Goal: Information Seeking & Learning: Find specific fact

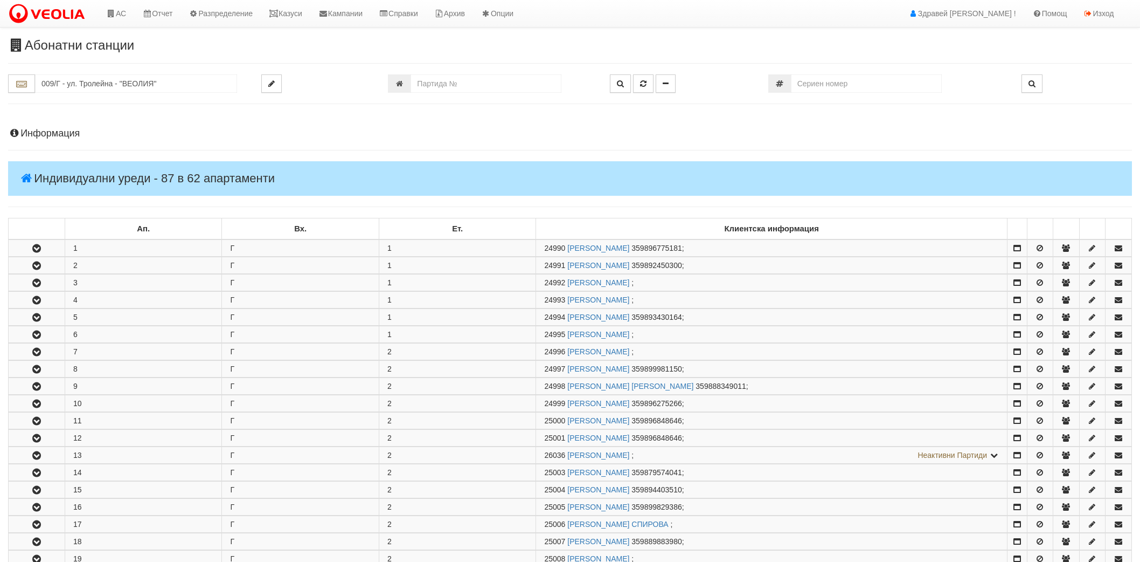
scroll to position [778, 0]
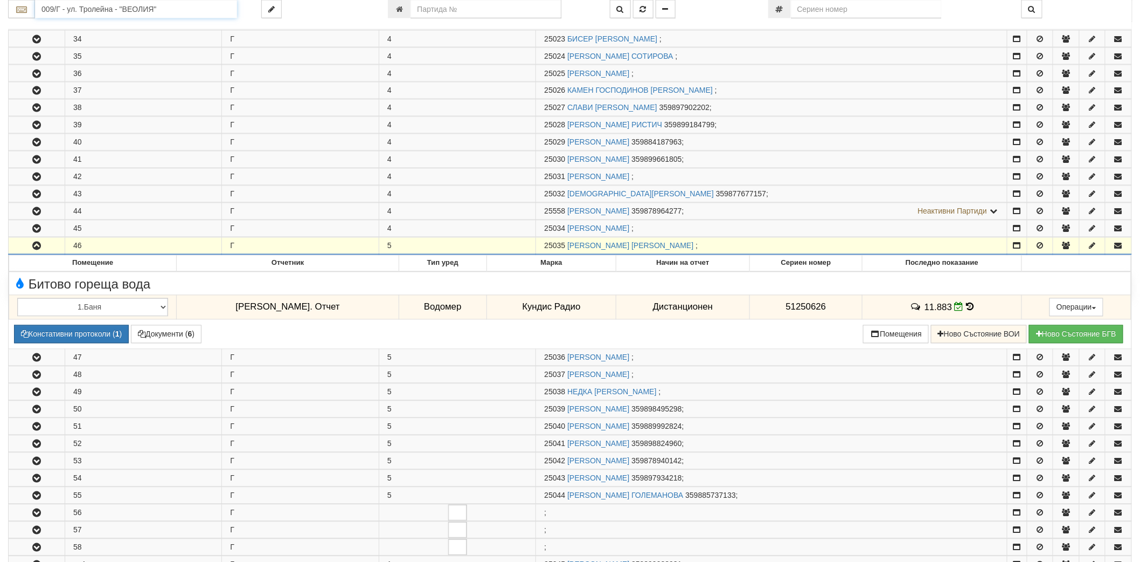
click at [224, 13] on input "009/Г - ул. Тролейна - "ВЕОЛИЯ"" at bounding box center [136, 9] width 202 height 18
click at [110, 63] on div "202/5 - Вл. Варненчик - "ВЕОЛИЯ"" at bounding box center [136, 63] width 199 height 12
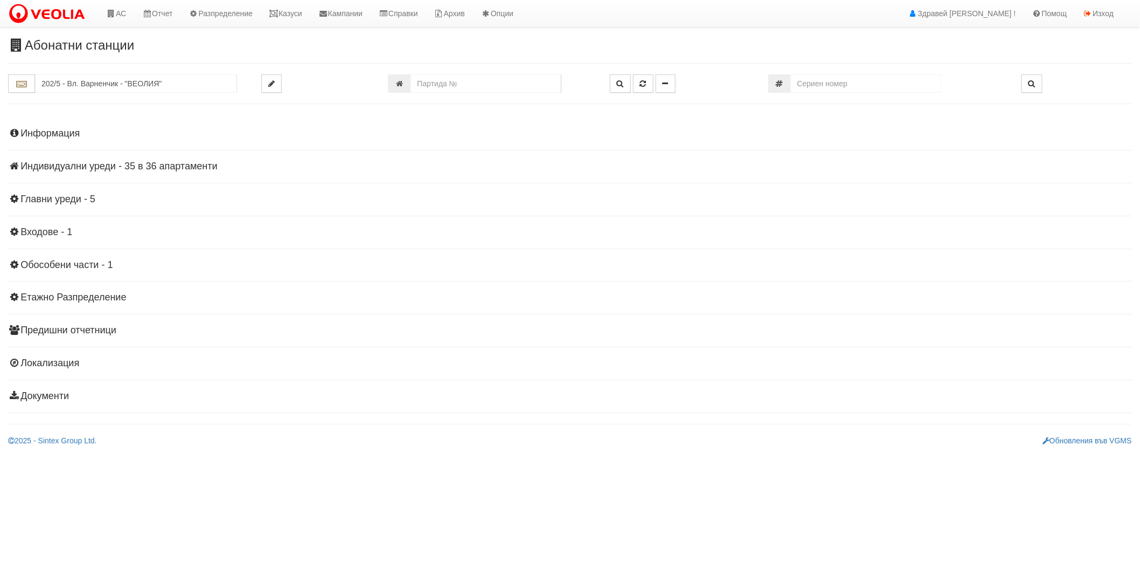
scroll to position [0, 0]
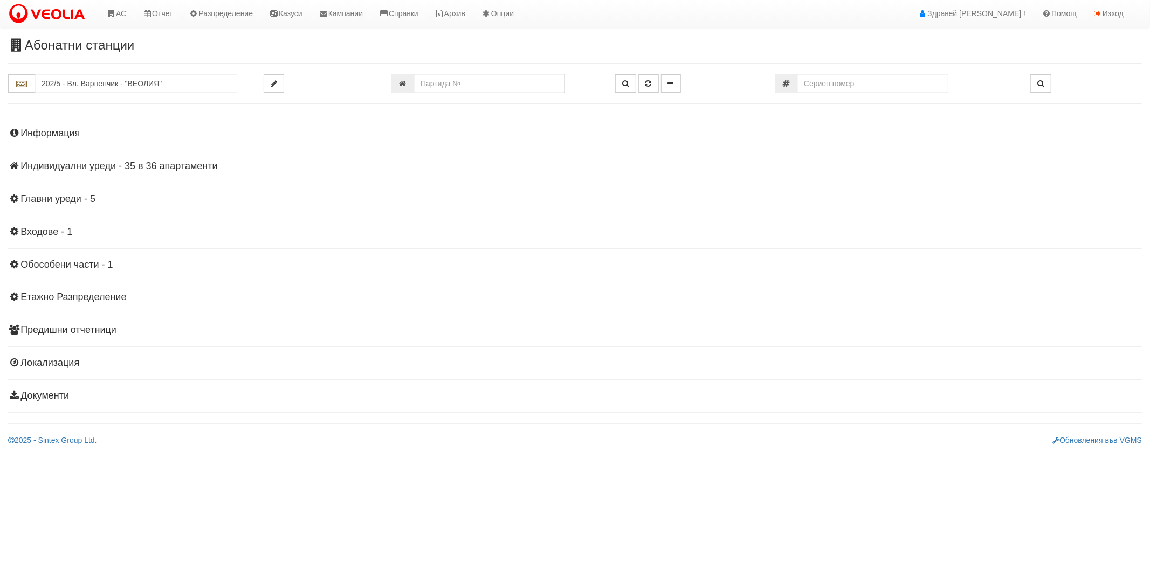
click at [82, 127] on div "Информация Параметри Брой Апартаменти: 36 Ползватели 08/2025 69 % 0 % 65" at bounding box center [574, 264] width 1133 height 298
click at [77, 143] on div "Информация Параметри Брой Апартаменти: 36 Ползватели 08/2025 69 % 0 % 65" at bounding box center [574, 264] width 1133 height 298
click at [68, 141] on div "Информация Параметри Брой Апартаменти: 36 Ползватели 08/2025 69 % 0 % 65" at bounding box center [574, 264] width 1133 height 298
click at [68, 137] on h4 "Информация" at bounding box center [574, 133] width 1133 height 11
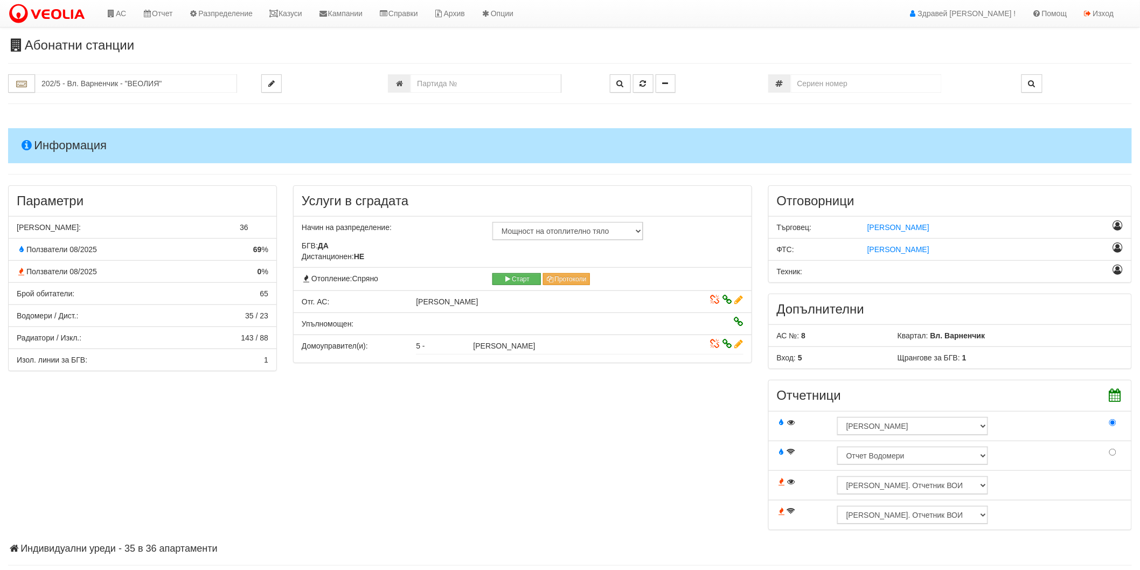
click at [68, 136] on h4 "Информация" at bounding box center [570, 145] width 1124 height 34
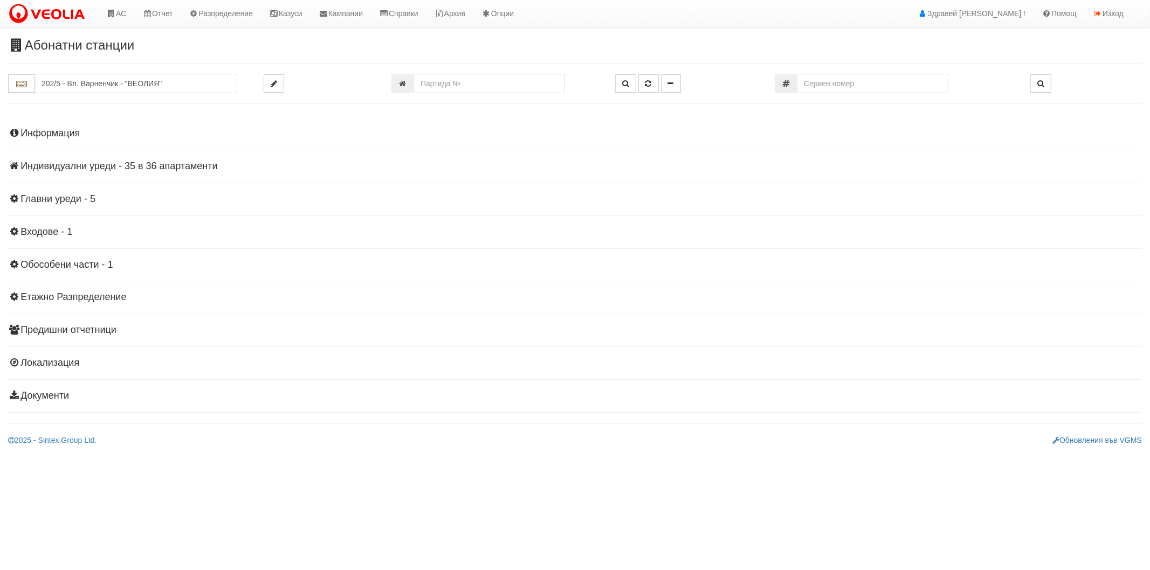
click at [75, 165] on h4 "Индивидуални уреди - 35 в 36 апартаменти" at bounding box center [574, 166] width 1133 height 11
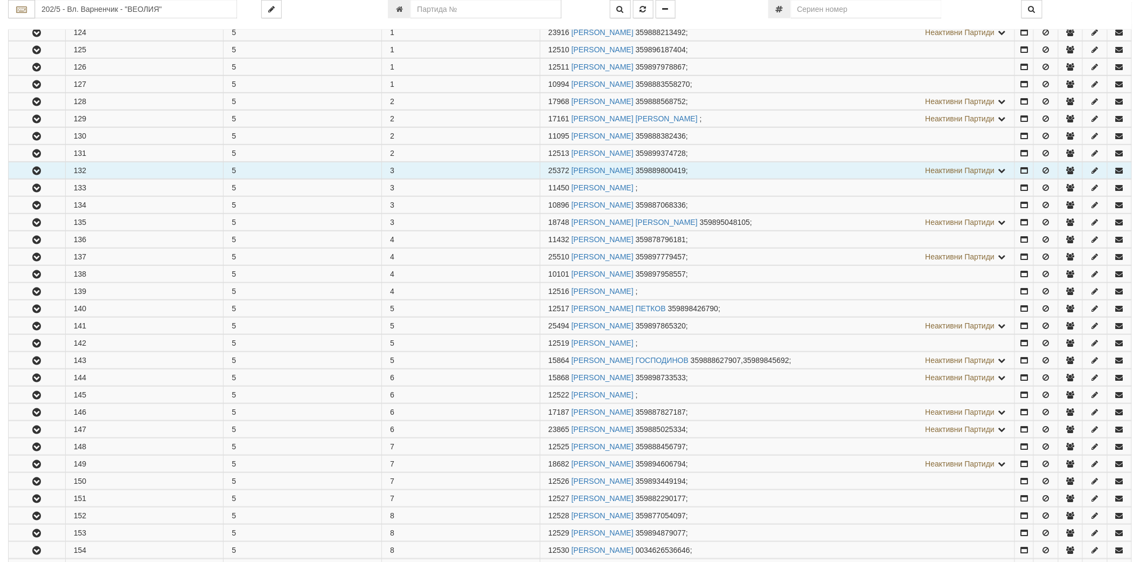
scroll to position [179, 0]
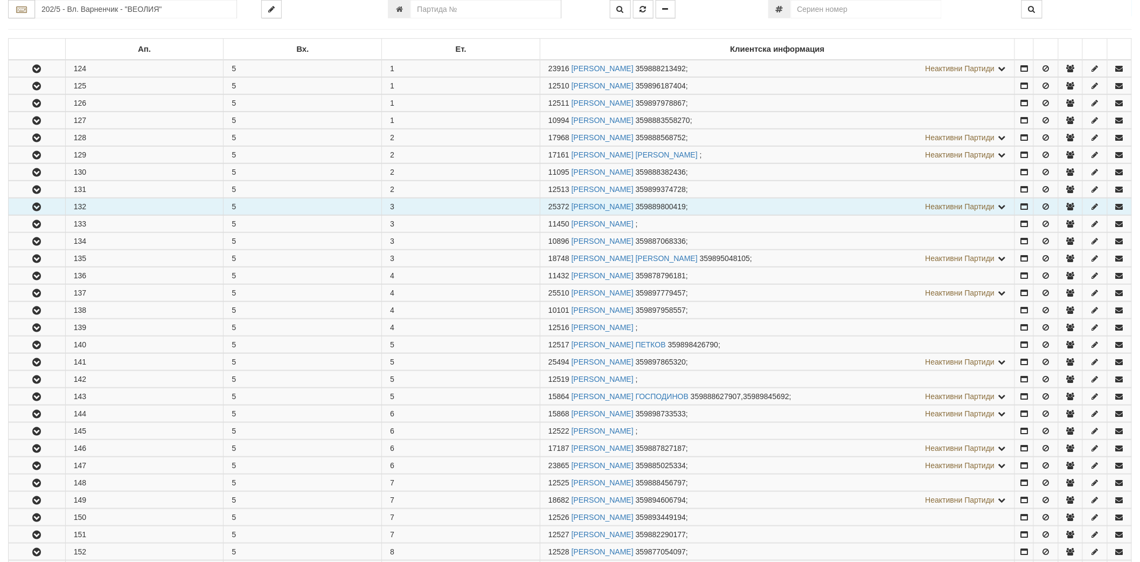
click at [36, 205] on icon "button" at bounding box center [36, 207] width 13 height 8
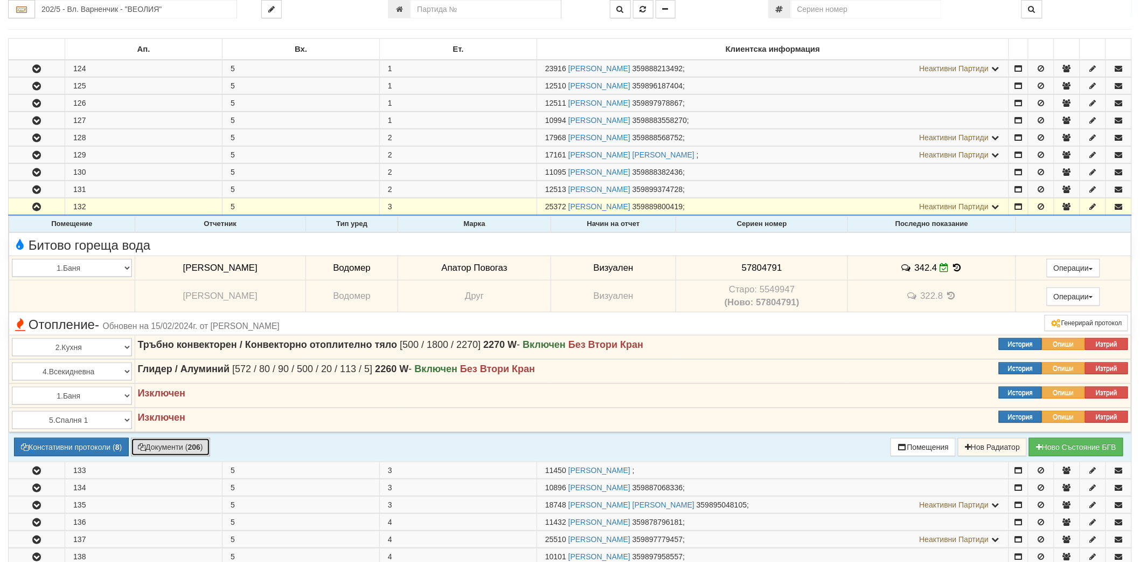
click at [144, 445] on icon "button" at bounding box center [142, 447] width 8 height 8
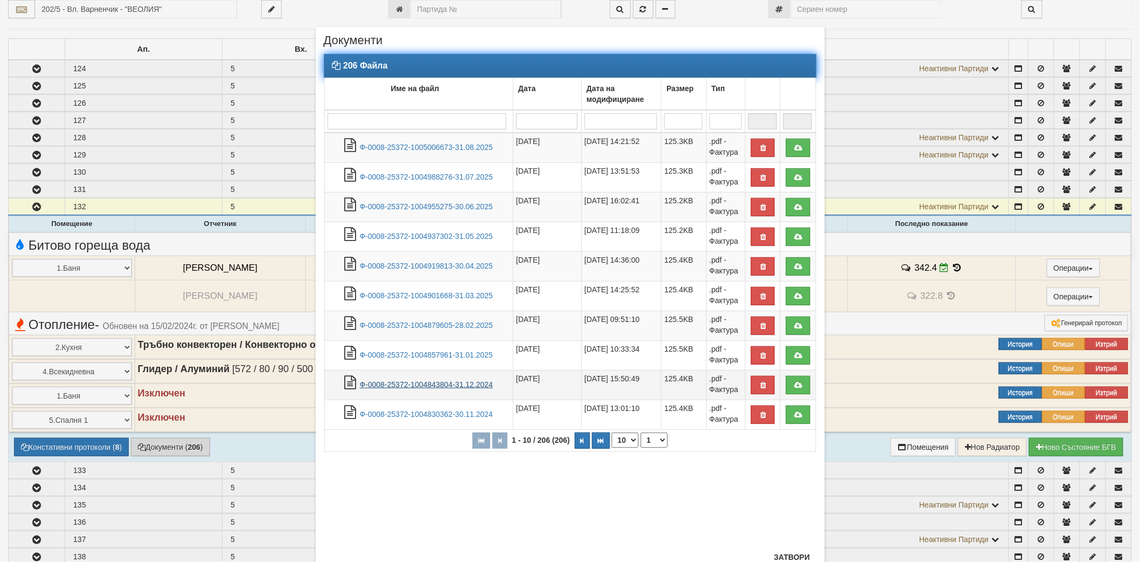
click at [430, 383] on link "Ф-0008-25372-1004843804-31.12.2024" at bounding box center [426, 384] width 133 height 9
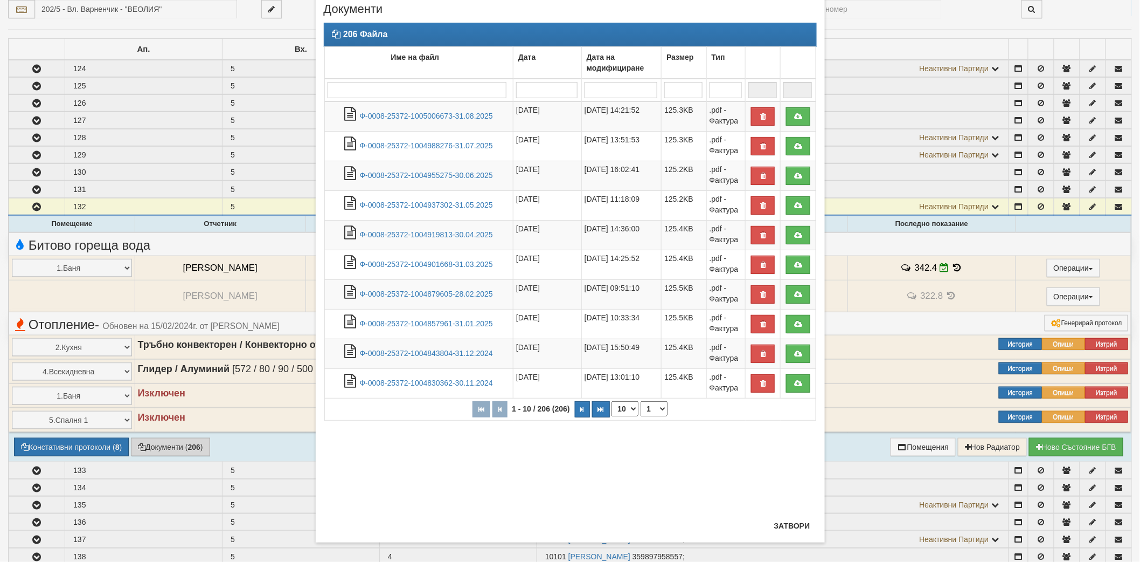
scroll to position [39, 0]
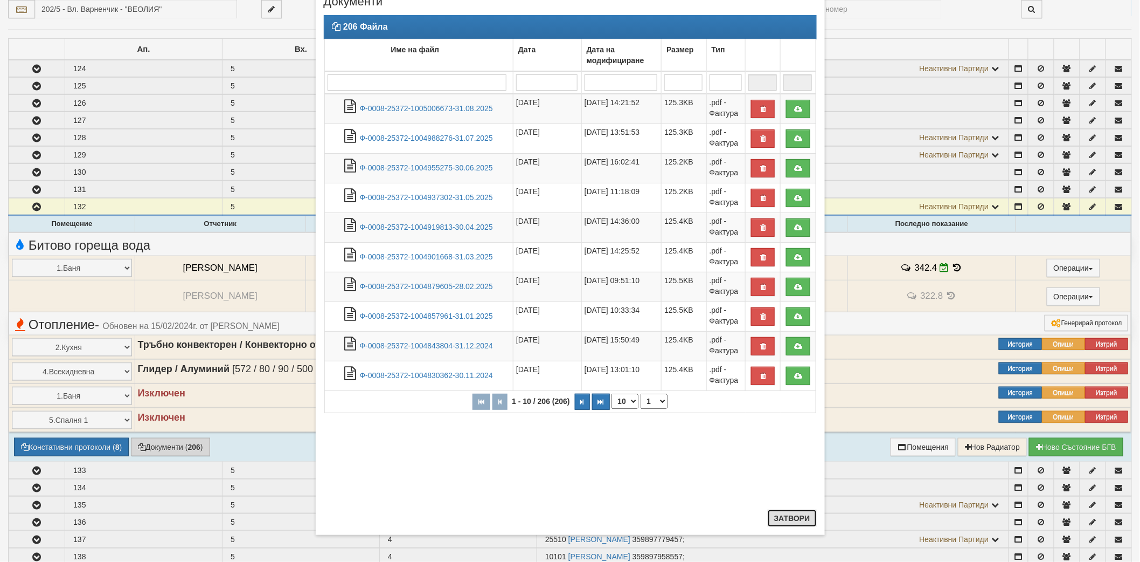
drag, startPoint x: 801, startPoint y: 514, endPoint x: 780, endPoint y: 511, distance: 21.2
click at [801, 513] on button "Затвори" at bounding box center [792, 517] width 49 height 17
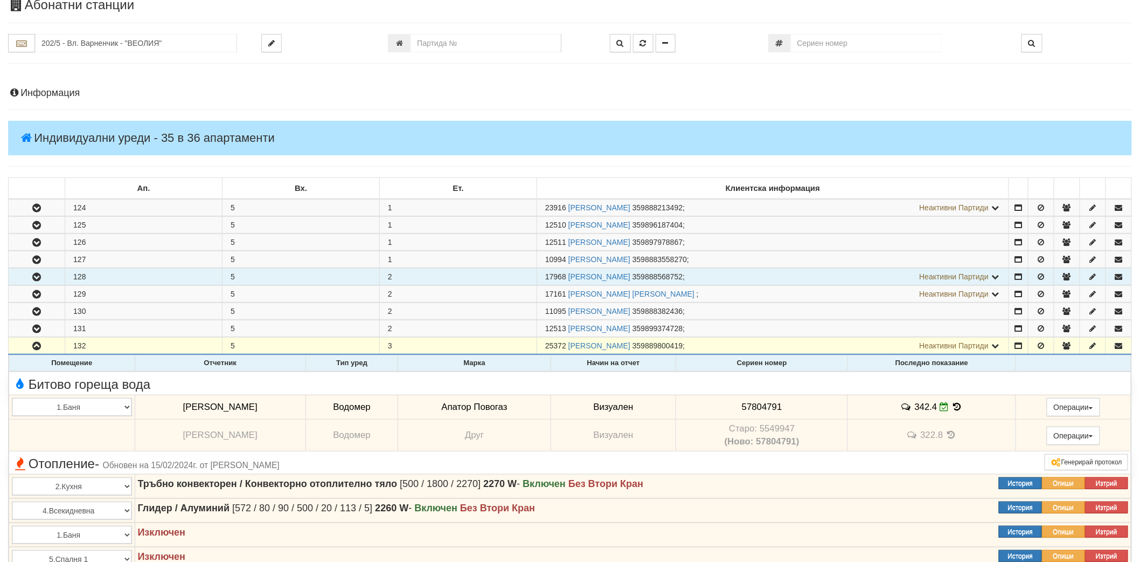
scroll to position [0, 0]
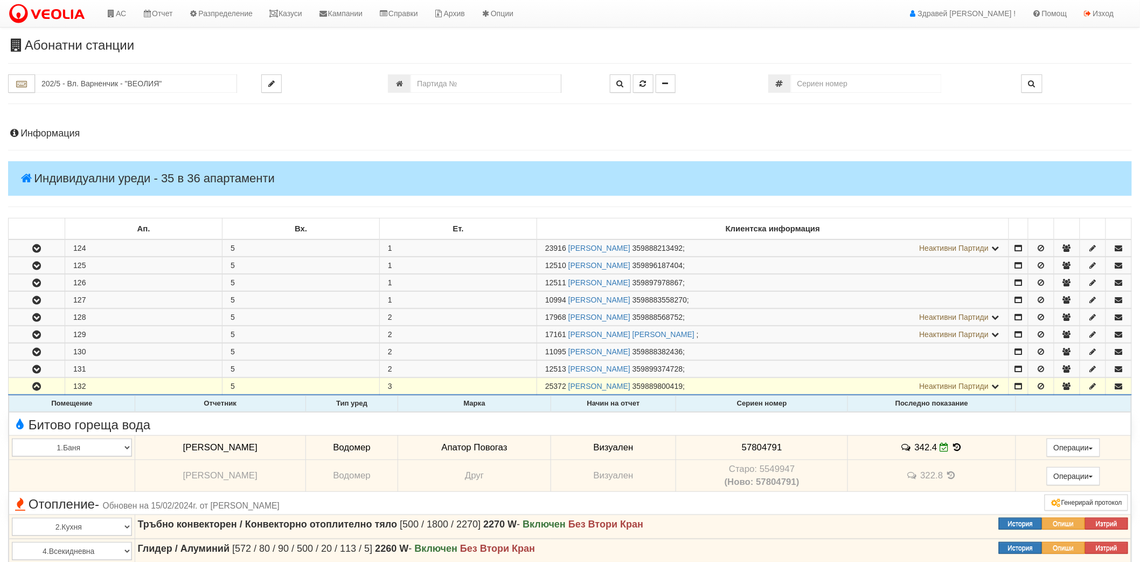
click at [74, 136] on h4 "Информация" at bounding box center [570, 133] width 1124 height 11
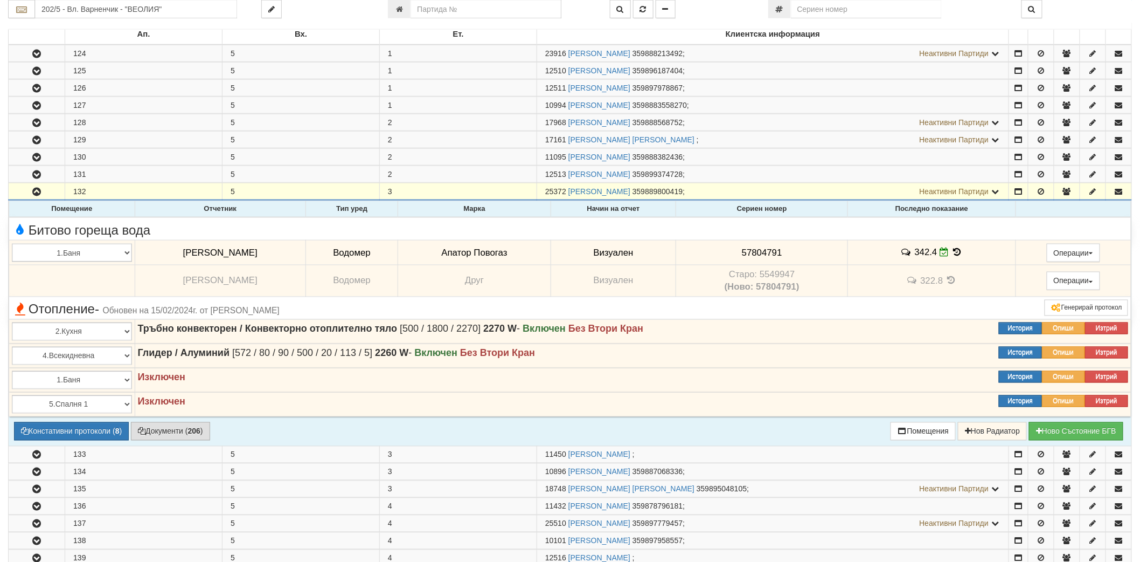
scroll to position [539, 0]
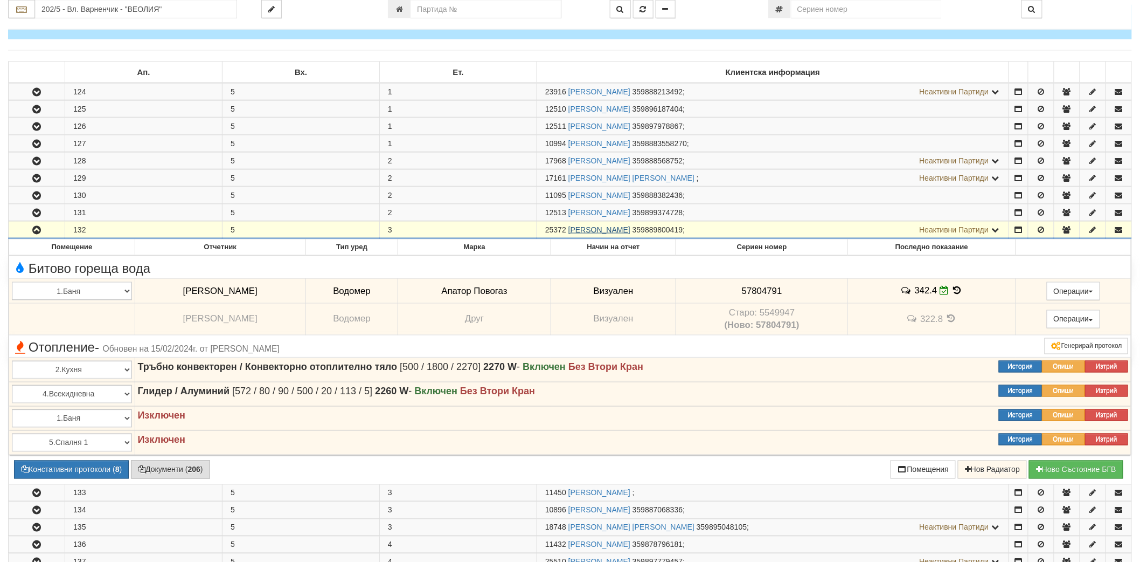
click at [591, 230] on link "[PERSON_NAME]" at bounding box center [600, 229] width 62 height 9
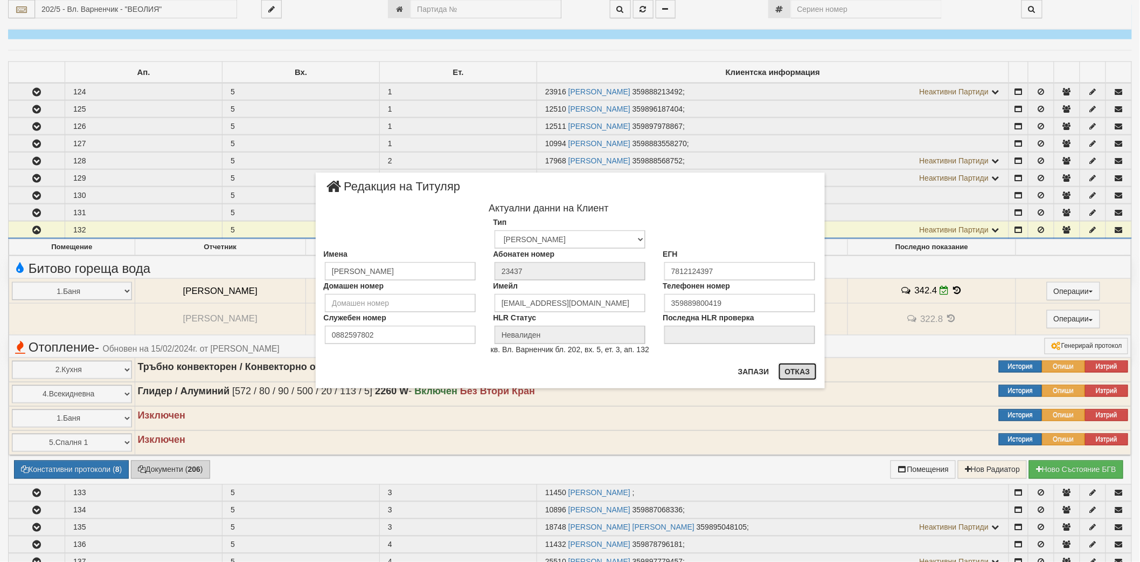
click at [785, 365] on button "Отказ" at bounding box center [798, 371] width 38 height 17
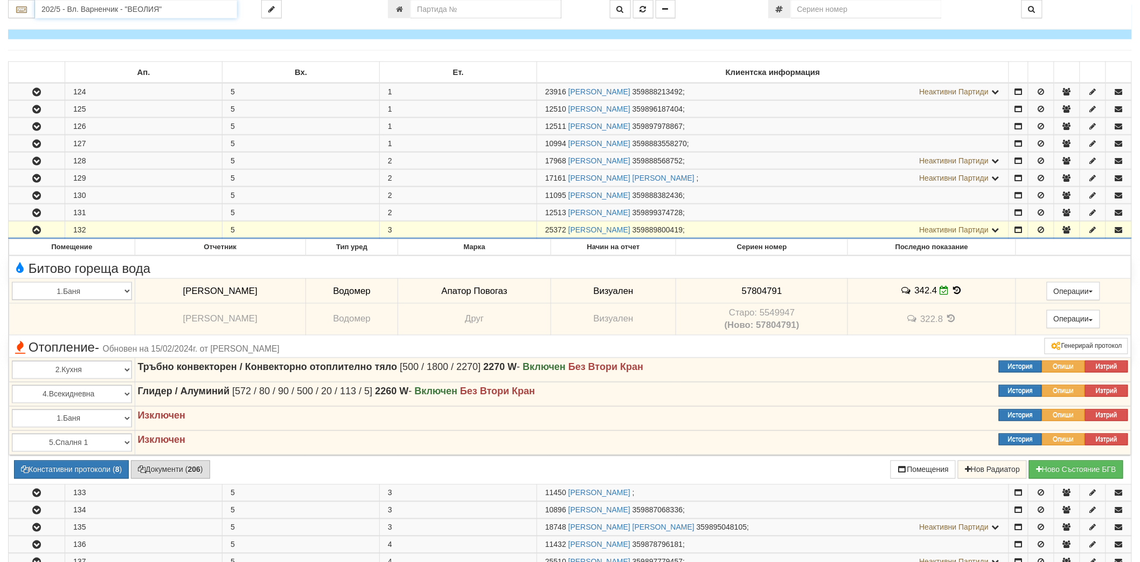
click at [81, 4] on input "202/5 - Вл. Варненчик - "ВЕОЛИЯ"" at bounding box center [136, 9] width 202 height 18
type input "1"
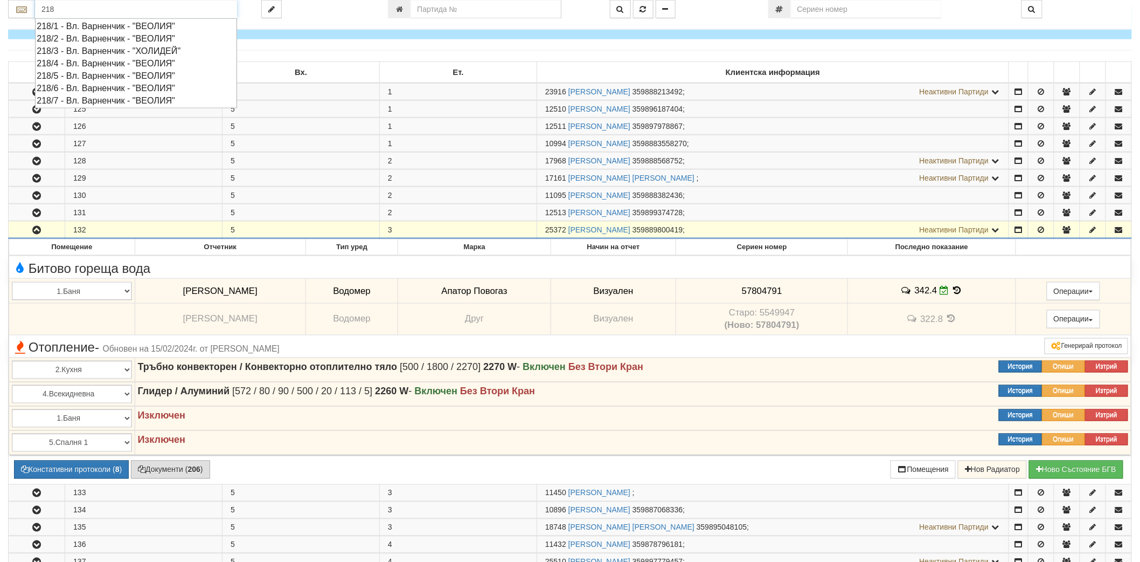
click at [79, 100] on div "218/7 - Вл. Варненчик - "ВЕОЛИЯ"" at bounding box center [136, 100] width 199 height 12
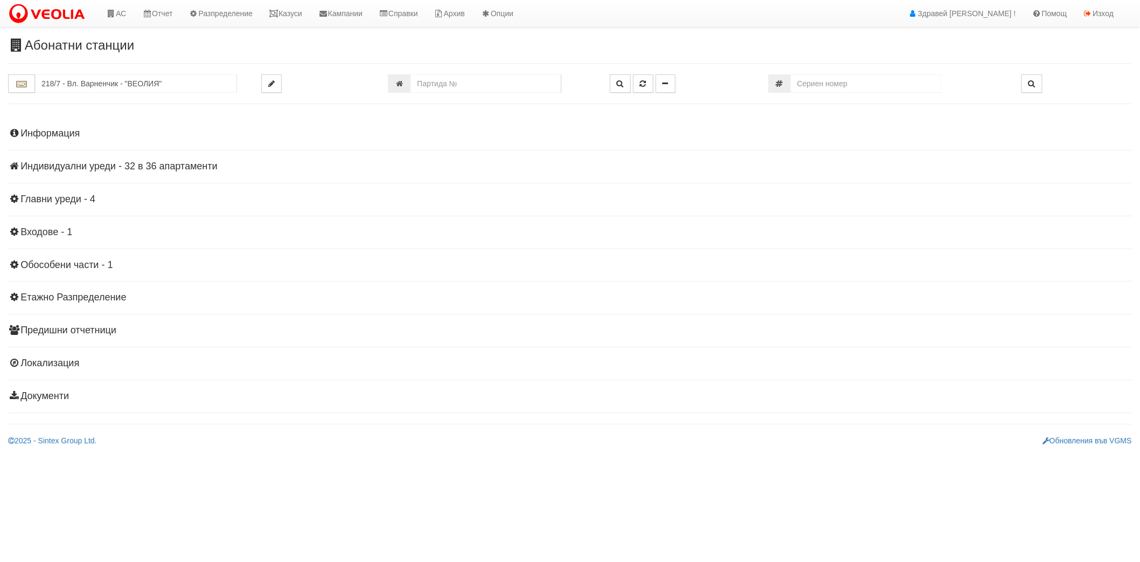
scroll to position [0, 0]
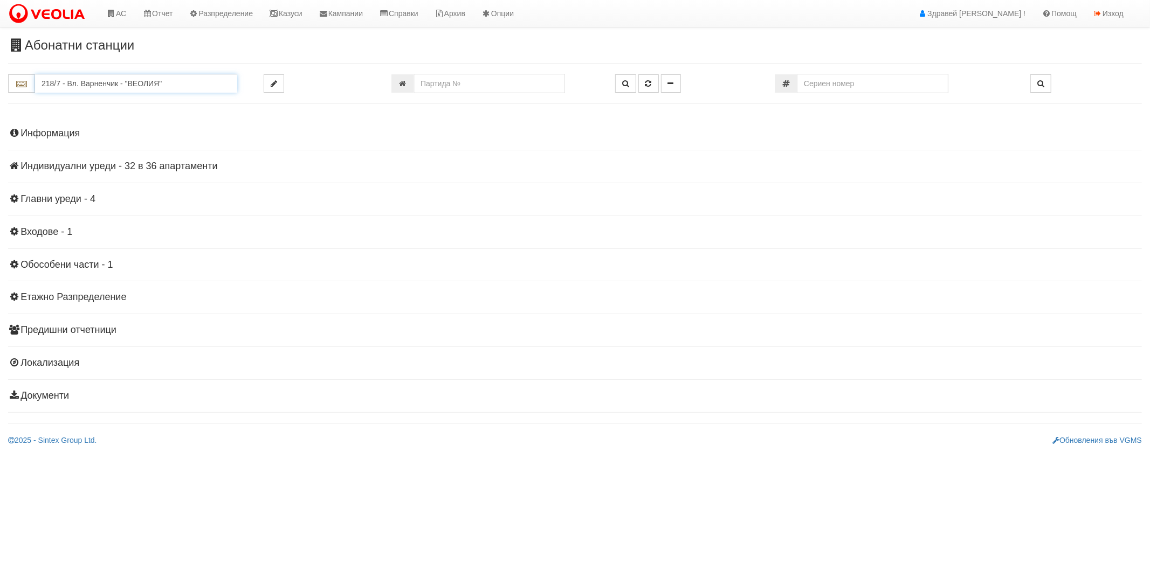
click at [54, 87] on input "218/7 - Вл. Варненчик - "ВЕОЛИЯ"" at bounding box center [136, 83] width 202 height 18
click at [78, 152] on div "118/7 - Младост - "ВЕОЛИЯ"" at bounding box center [136, 150] width 199 height 12
type input "118/7 - Младост - "ВЕОЛИЯ""
click at [59, 131] on h4 "Информация" at bounding box center [574, 133] width 1133 height 11
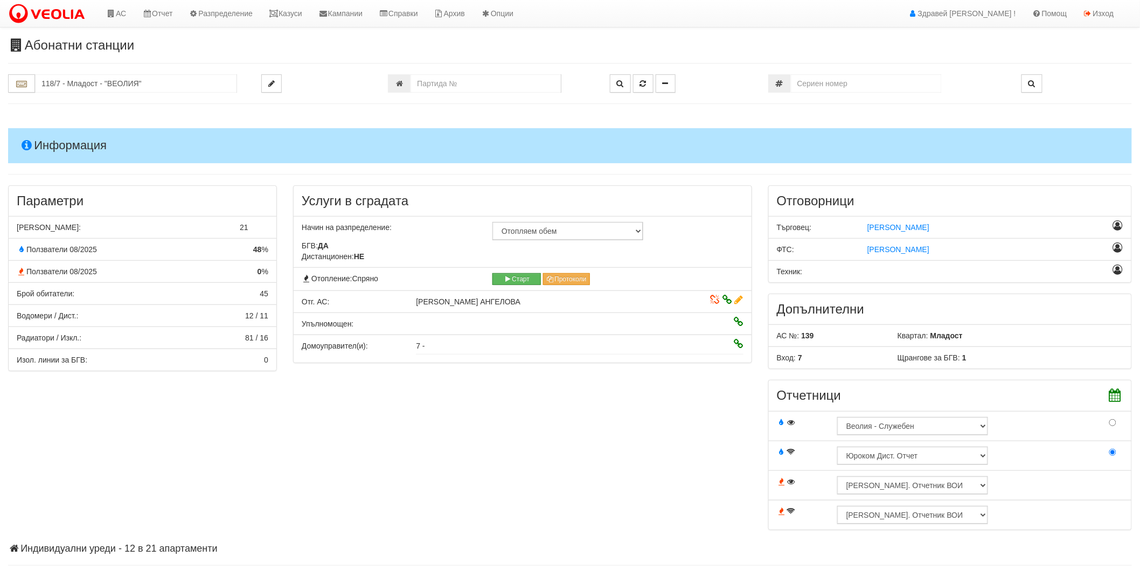
click at [59, 131] on h4 "Информация" at bounding box center [570, 145] width 1124 height 34
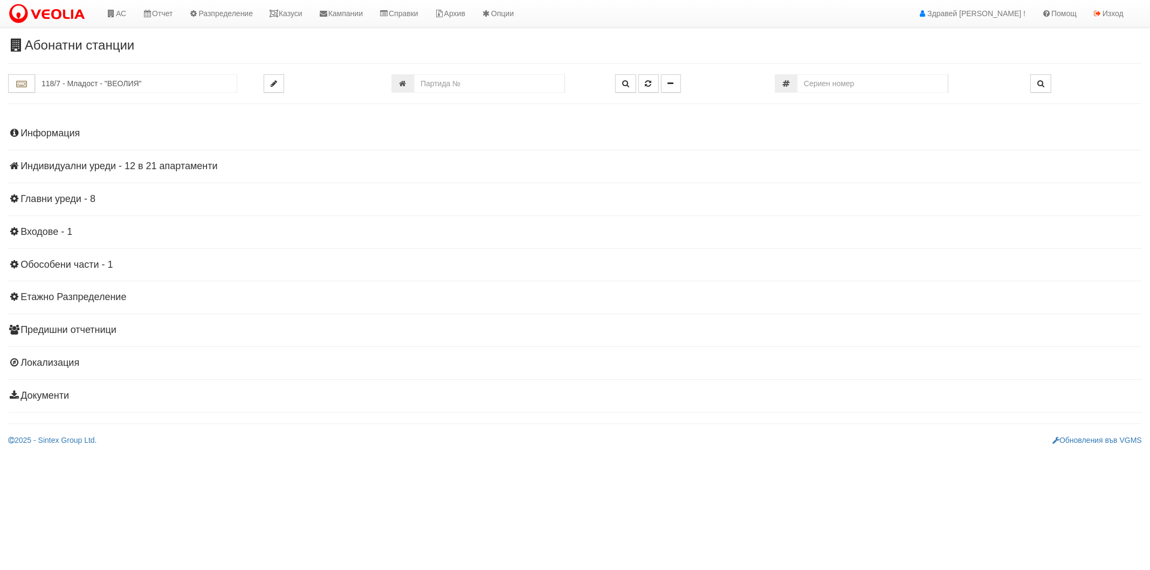
click at [74, 162] on h4 "Индивидуални уреди - 12 в 21 апартаменти" at bounding box center [574, 166] width 1133 height 11
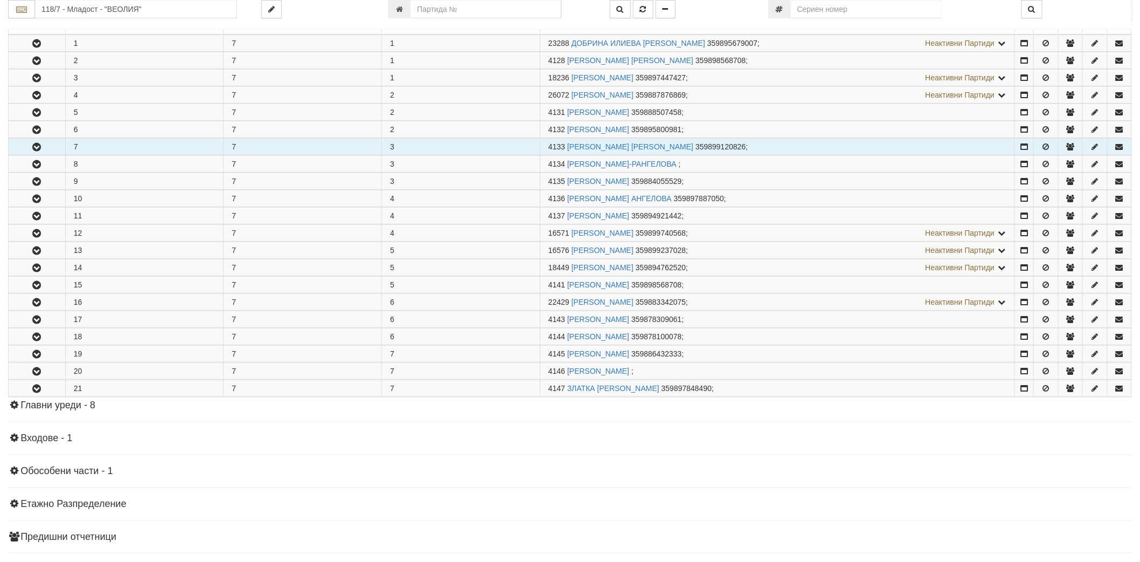
scroll to position [305, 0]
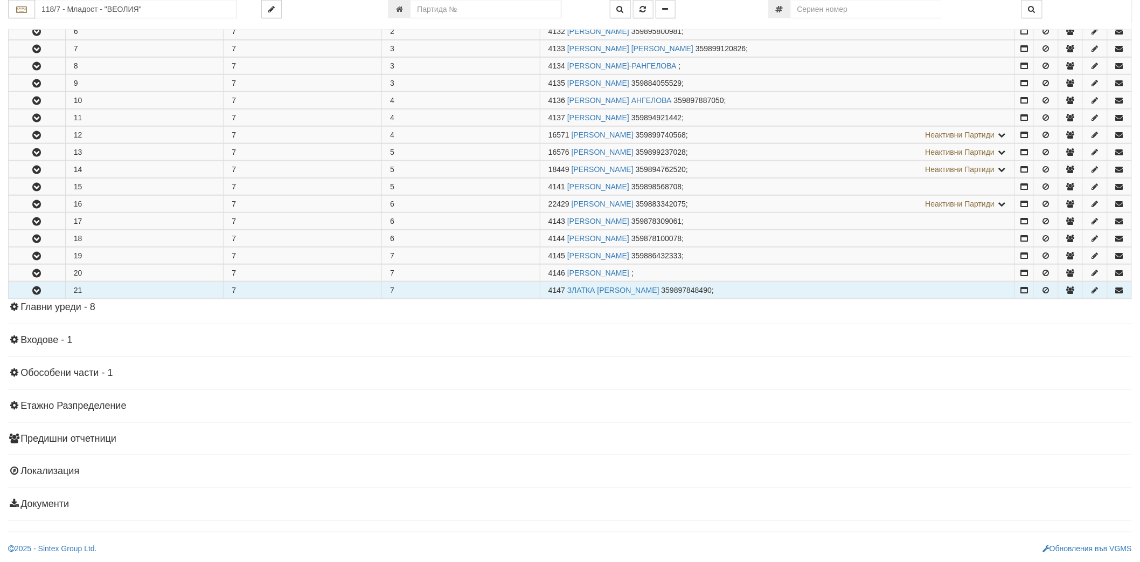
click at [45, 290] on button "button" at bounding box center [37, 290] width 57 height 16
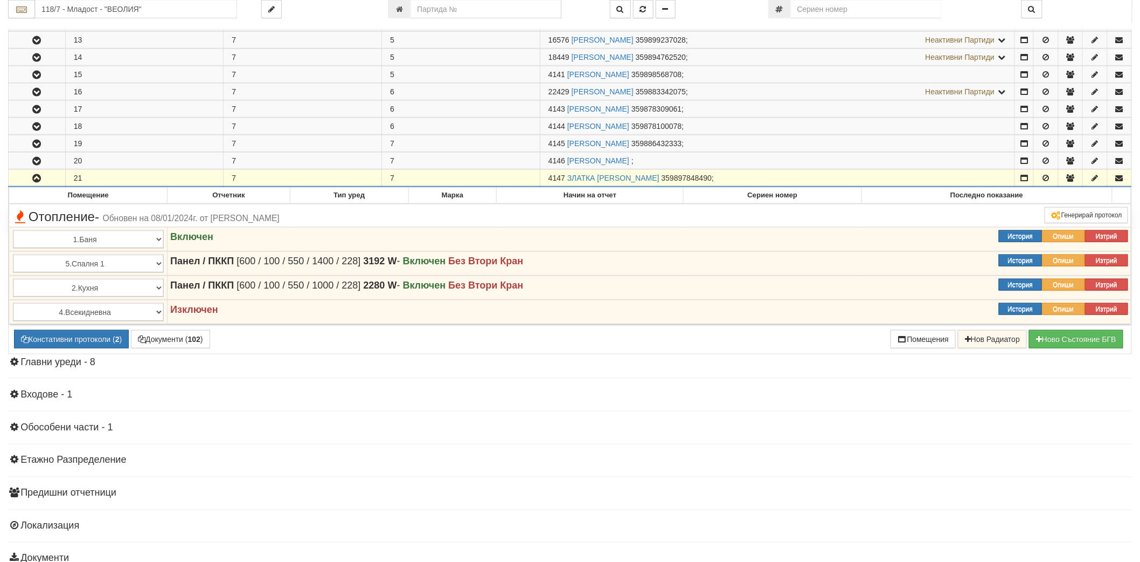
scroll to position [425, 0]
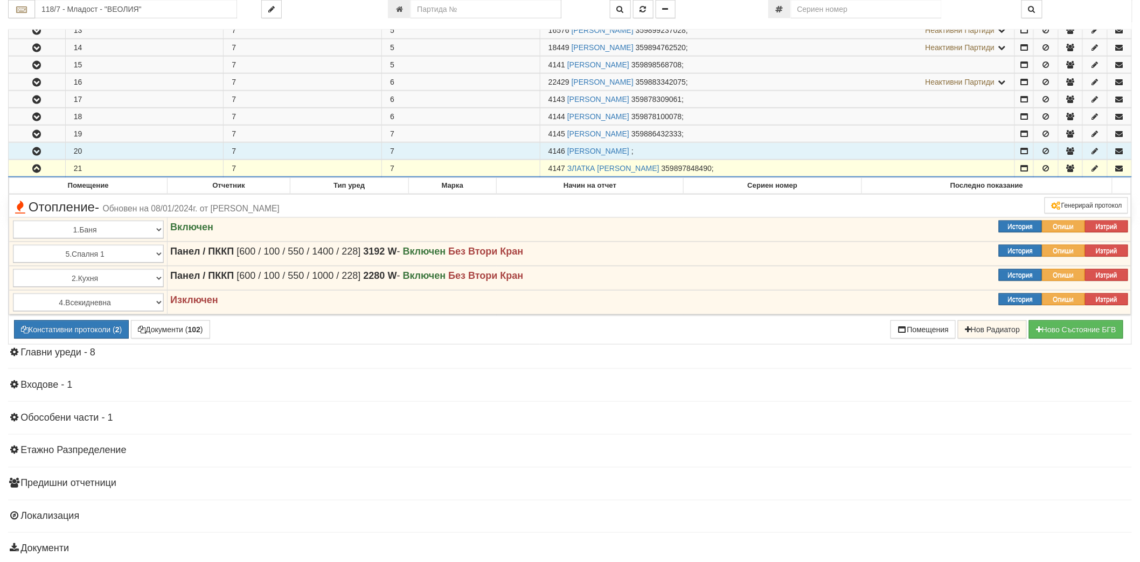
click at [33, 153] on icon "button" at bounding box center [36, 152] width 13 height 8
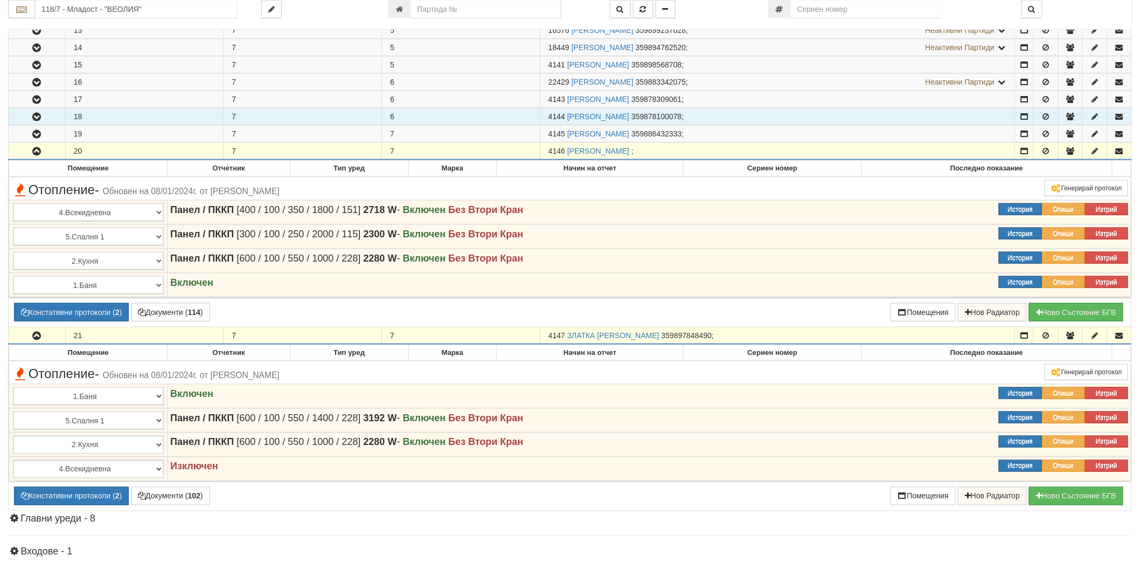
click at [41, 119] on icon "button" at bounding box center [36, 117] width 13 height 8
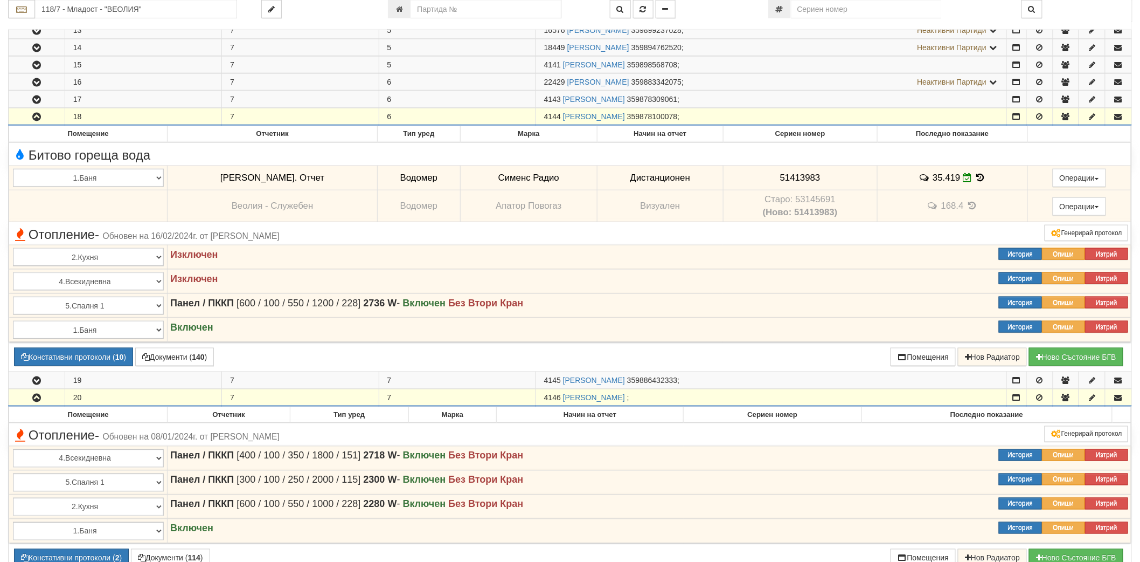
click at [44, 122] on button "button" at bounding box center [37, 116] width 56 height 16
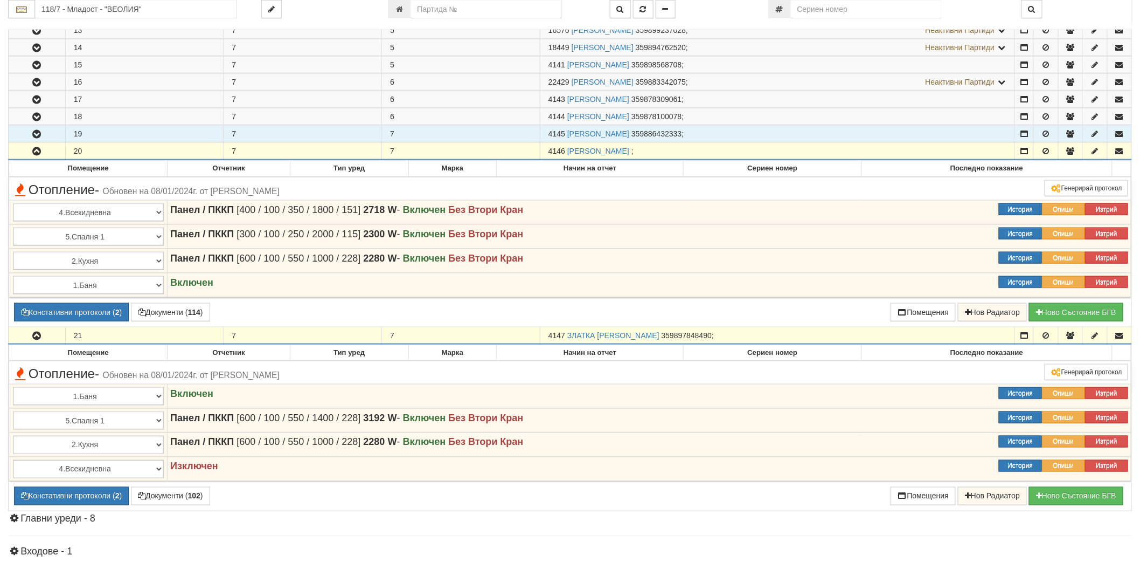
click at [41, 133] on icon "button" at bounding box center [36, 134] width 13 height 8
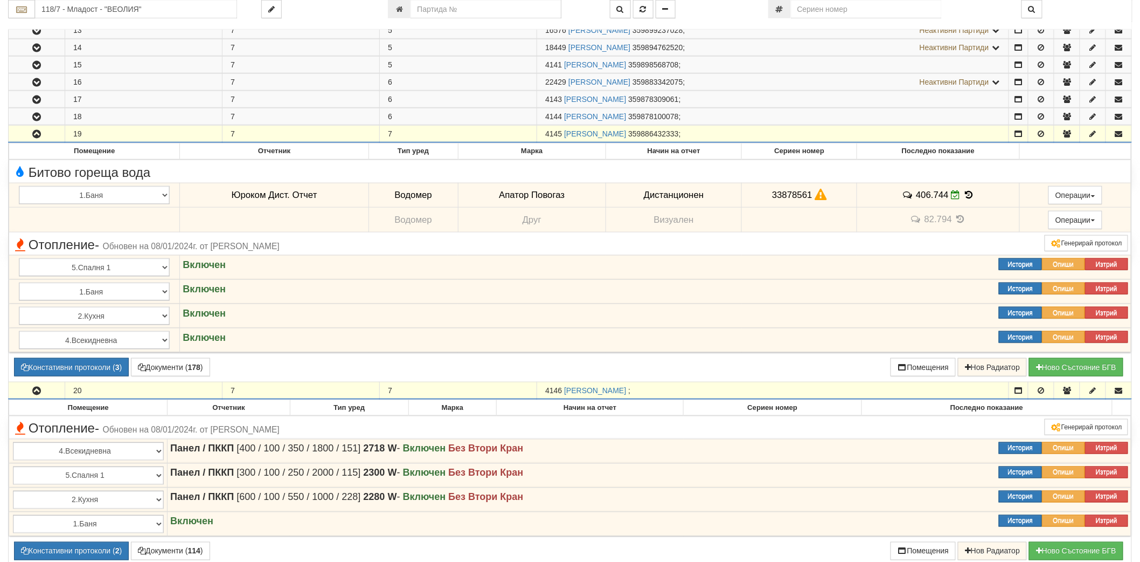
click at [41, 133] on icon "button" at bounding box center [36, 134] width 13 height 8
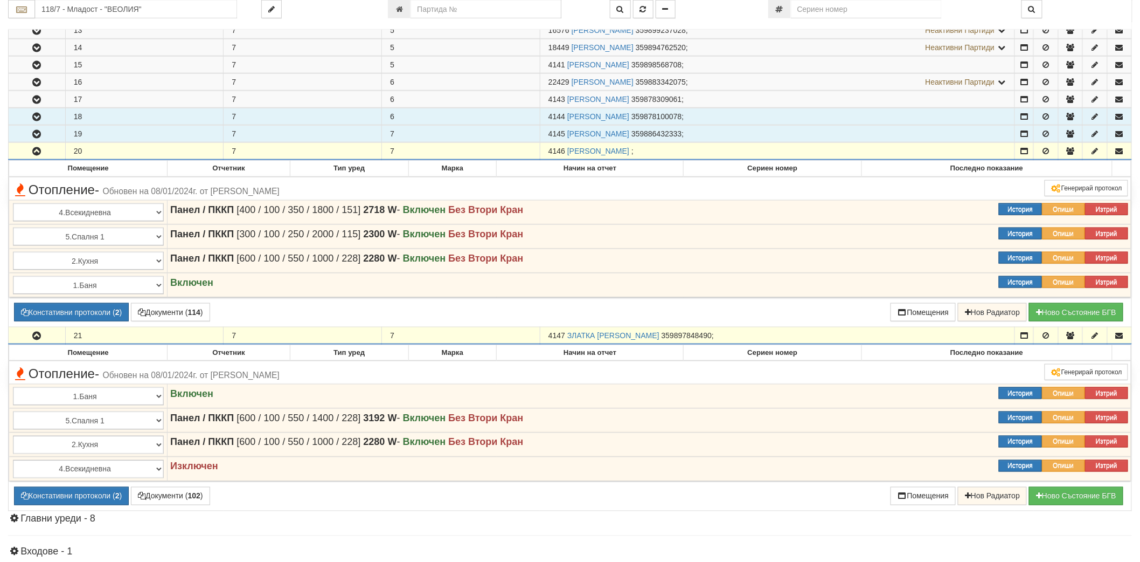
click at [33, 110] on button "button" at bounding box center [37, 116] width 57 height 16
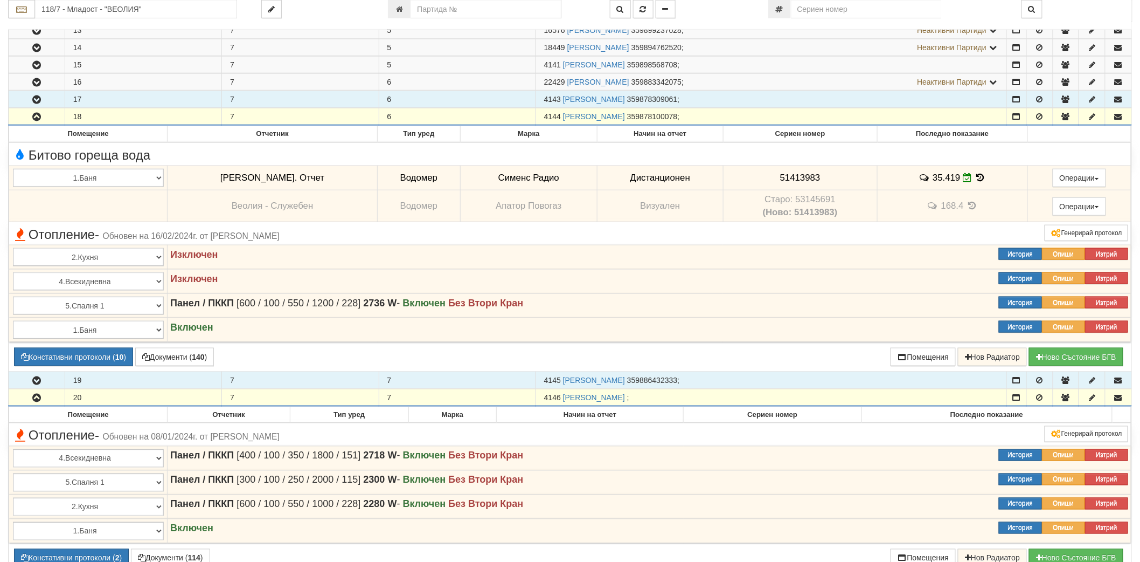
click at [33, 94] on button "button" at bounding box center [37, 99] width 56 height 16
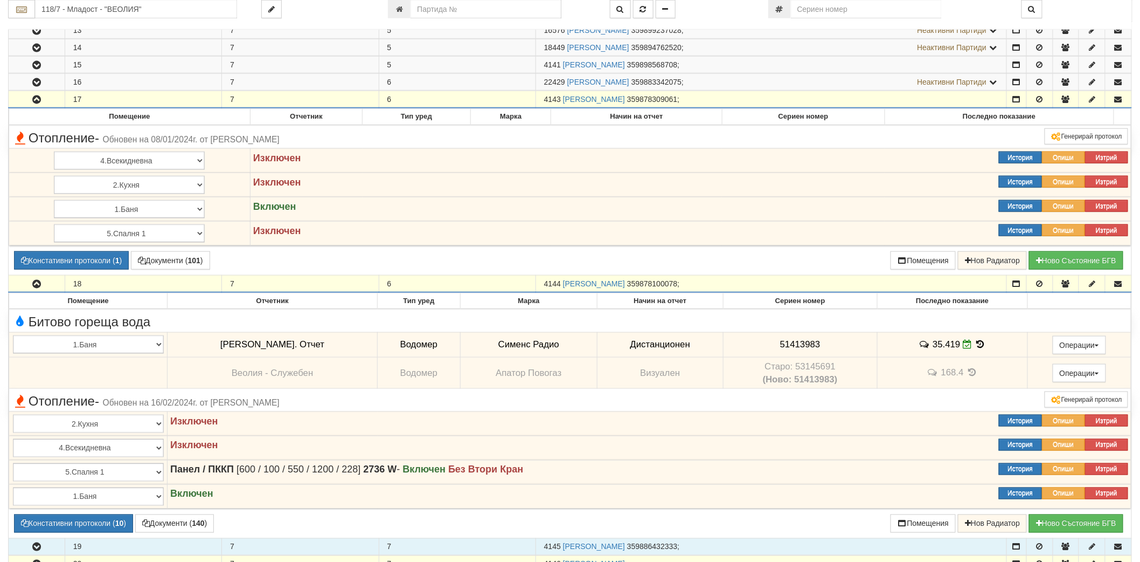
click at [33, 94] on button "button" at bounding box center [37, 99] width 56 height 16
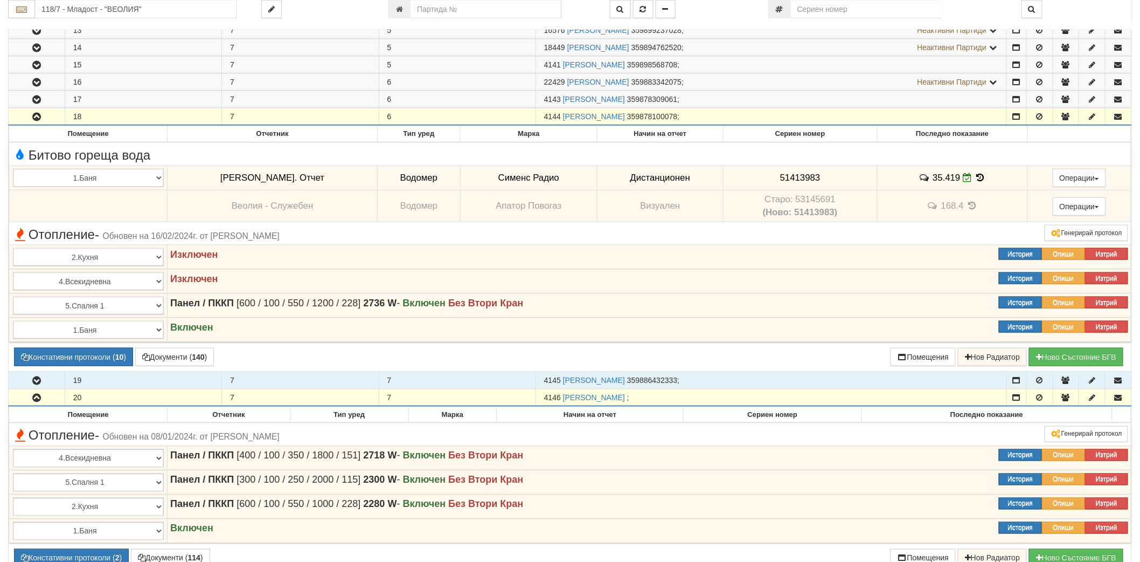
click at [39, 117] on icon "button" at bounding box center [36, 117] width 13 height 8
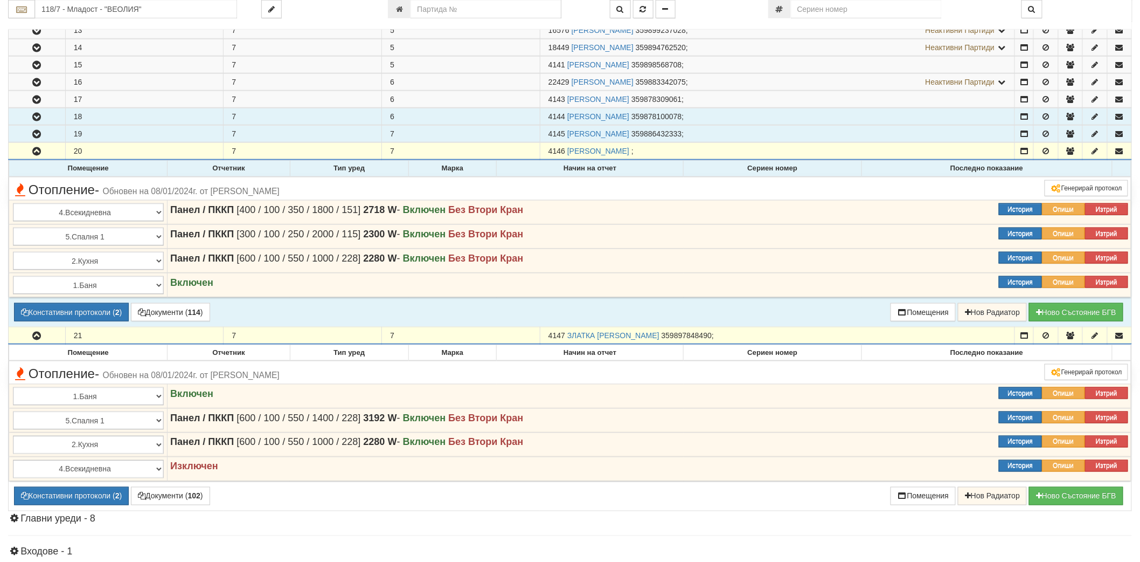
scroll to position [605, 0]
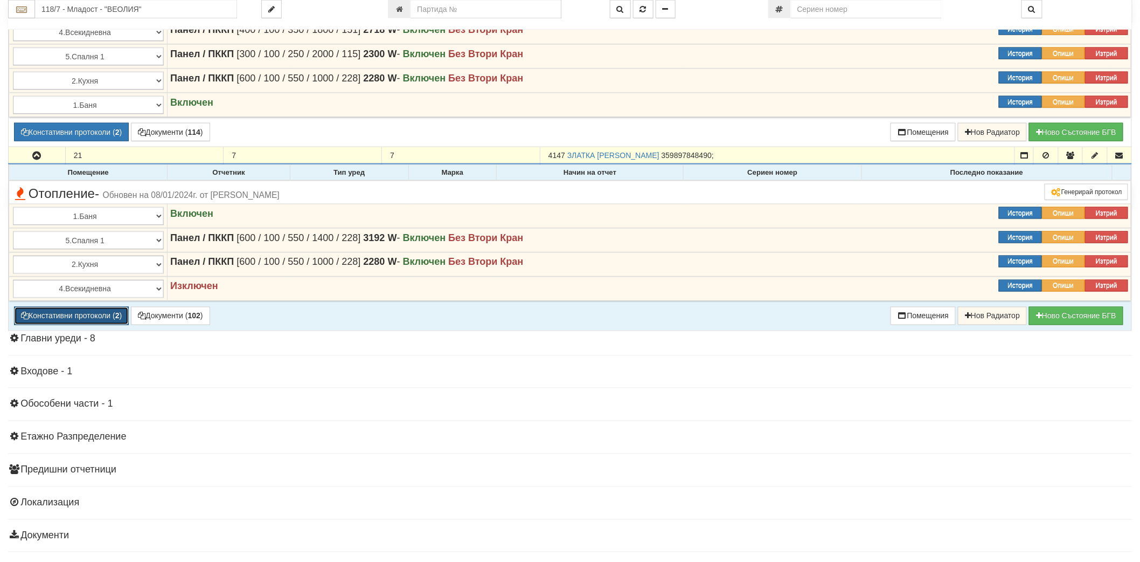
click at [84, 311] on button "Констативни протоколи ( 2 )" at bounding box center [71, 316] width 115 height 18
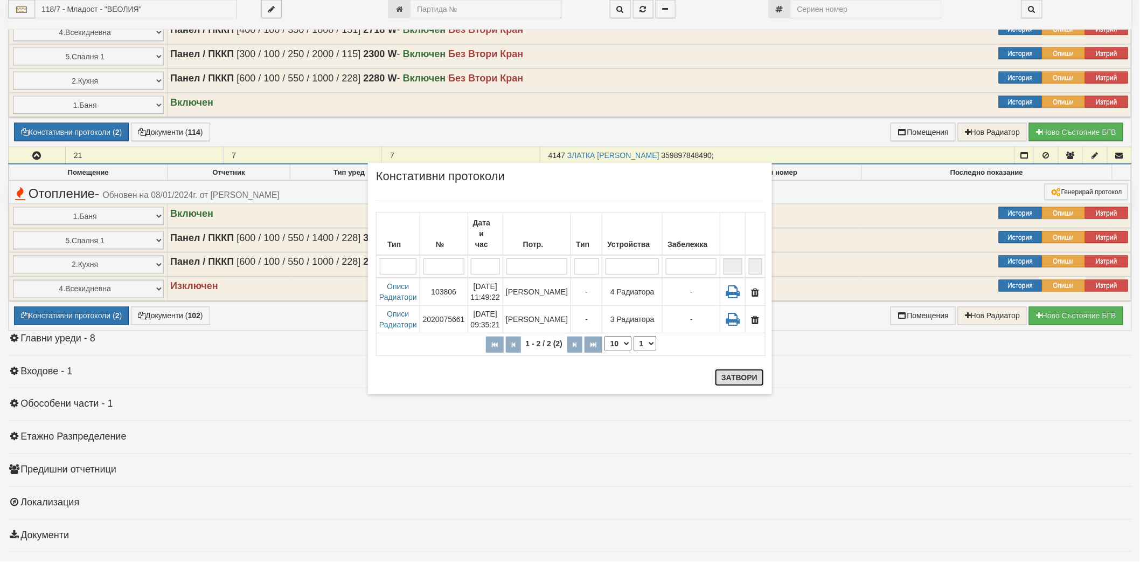
drag, startPoint x: 730, startPoint y: 374, endPoint x: 693, endPoint y: 359, distance: 39.9
click at [693, 359] on div "× Констативни протоколи Тип № Дата и час Потр. Тип Устройства Забележка 1 - 2 /…" at bounding box center [570, 278] width 404 height 231
click at [723, 377] on button "Затвори" at bounding box center [739, 377] width 49 height 17
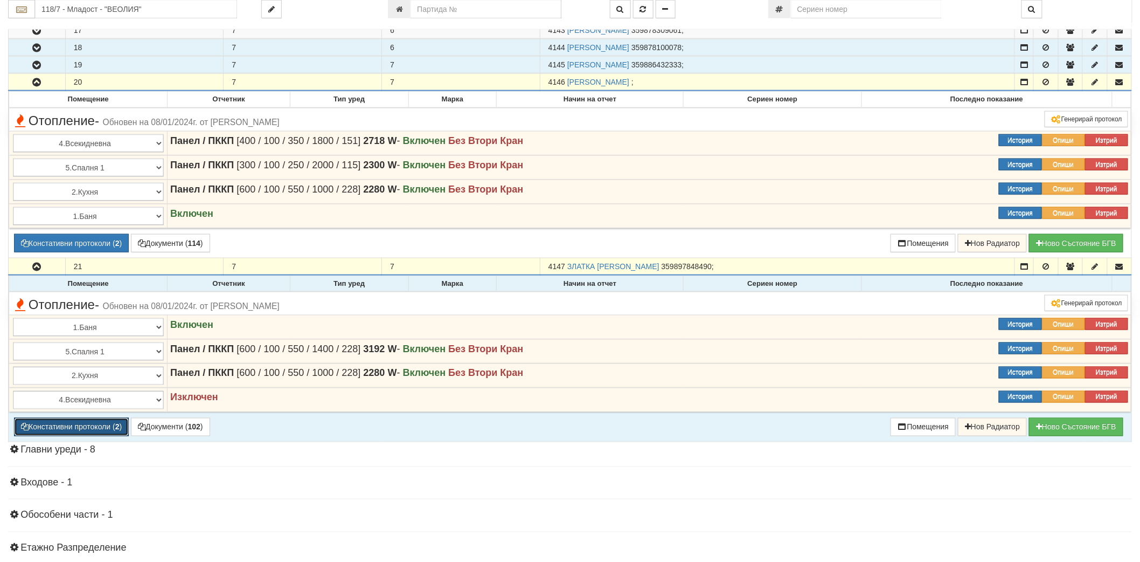
scroll to position [485, 0]
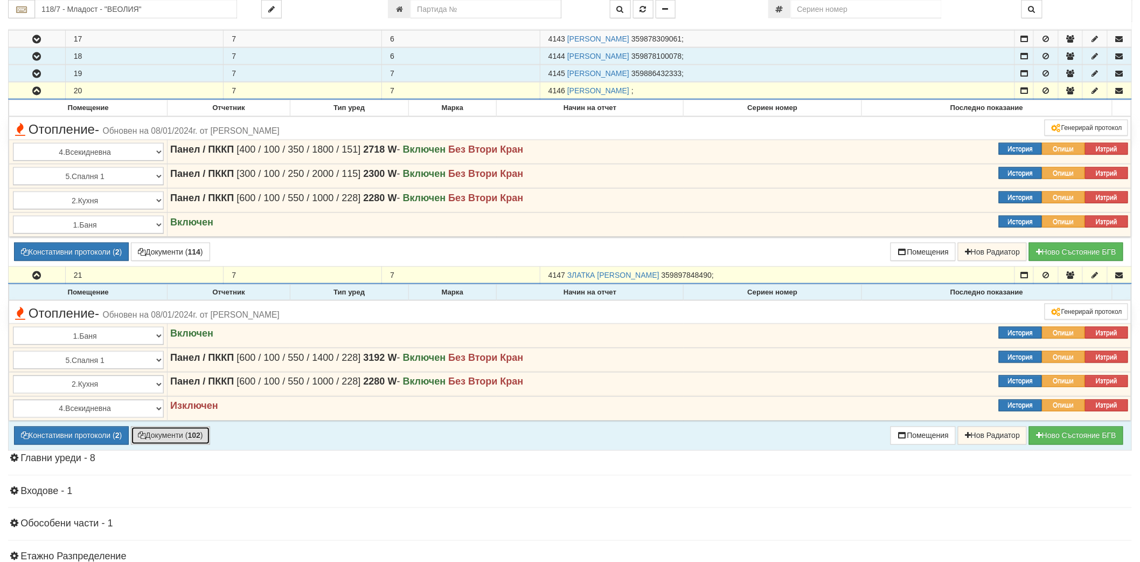
click at [178, 445] on button "Документи ( 102 )" at bounding box center [170, 435] width 79 height 18
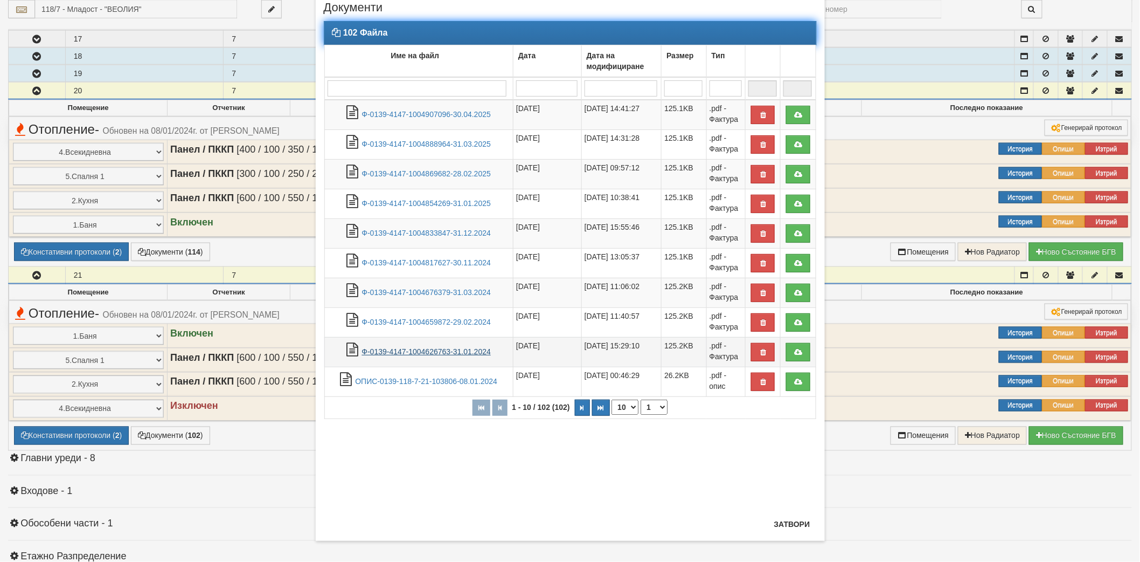
scroll to position [39, 0]
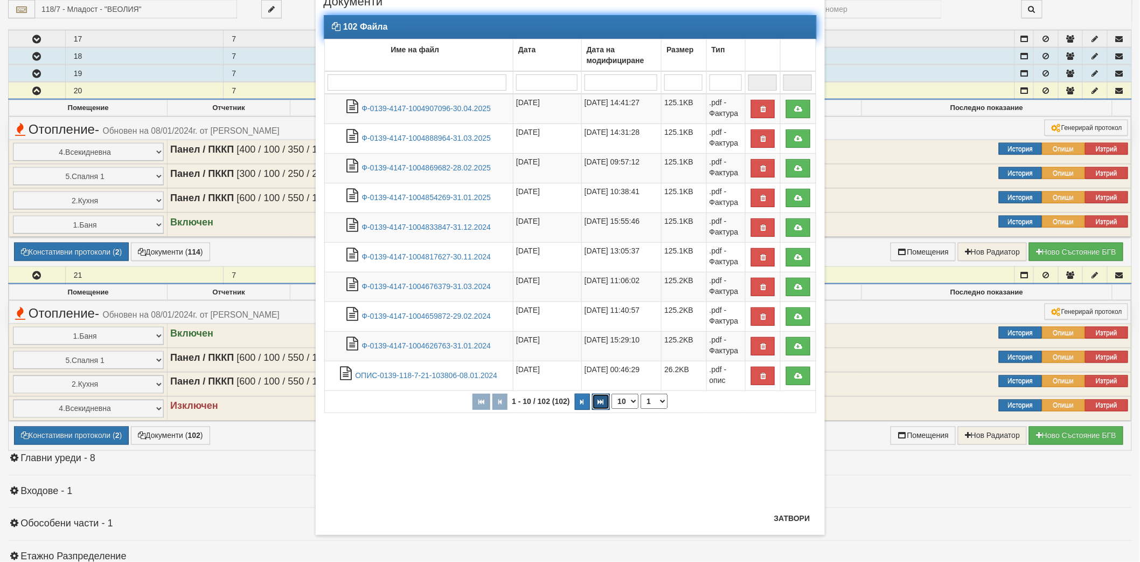
click at [598, 409] on button "button" at bounding box center [601, 401] width 18 height 16
select select "11"
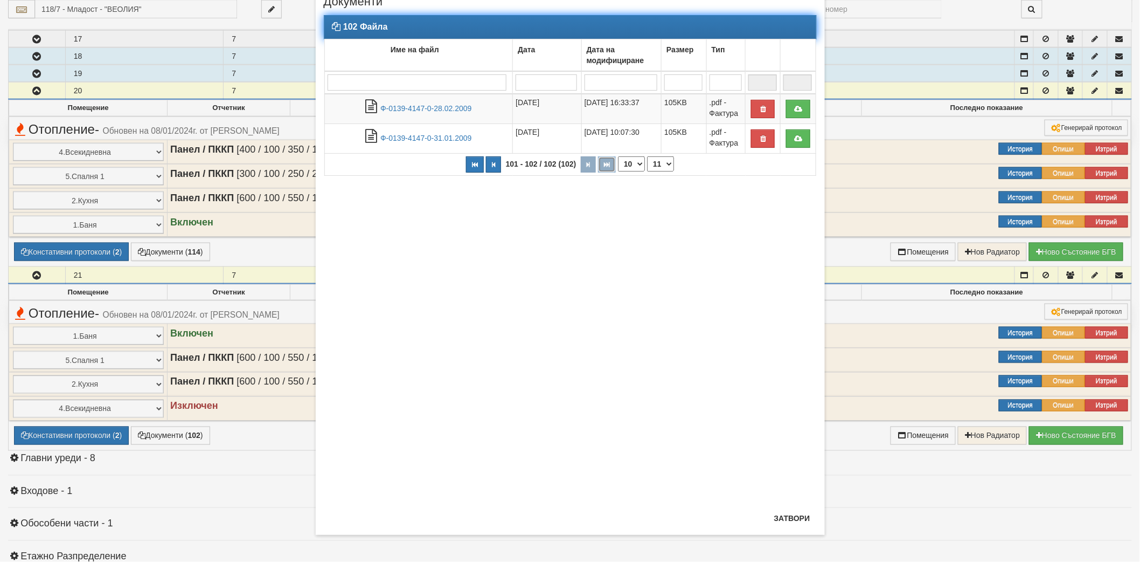
scroll to position [0, 0]
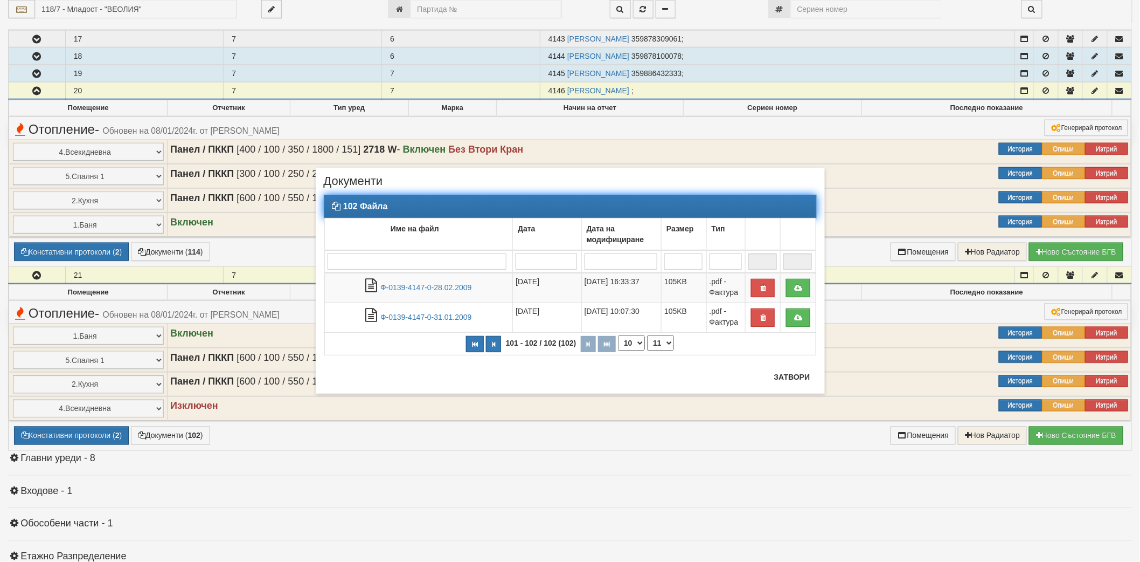
click at [469, 259] on input "search" at bounding box center [417, 261] width 179 height 16
type input "кп"
select select "1"
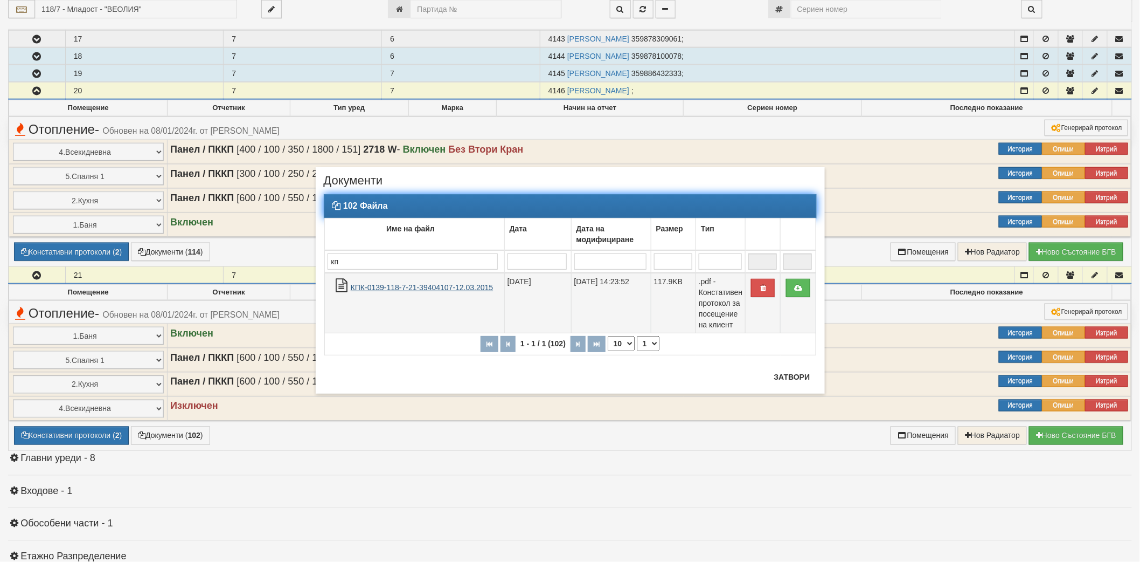
type input "кп"
click at [460, 284] on link "КПК-0139-118-7-21-39404107-12.03.2015" at bounding box center [422, 287] width 143 height 9
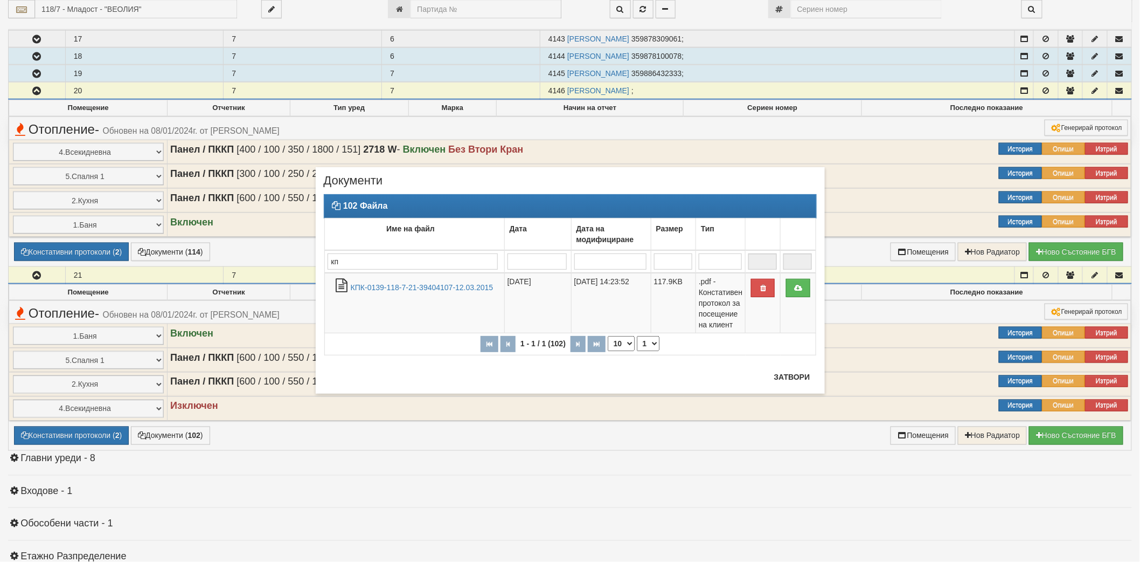
drag, startPoint x: 356, startPoint y: 265, endPoint x: 300, endPoint y: 272, distance: 57.0
click at [300, 272] on div "× Документи 102 Файла Име на файл Дата Дата на модифициране Размер Тип кп 1 - 1…" at bounding box center [570, 210] width 631 height 420
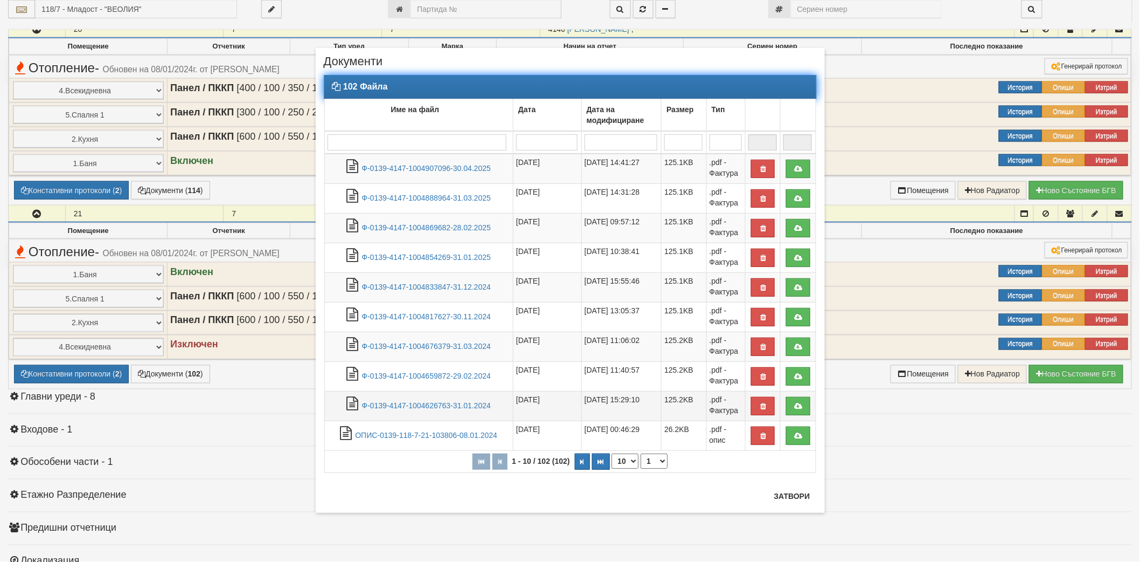
scroll to position [637, 0]
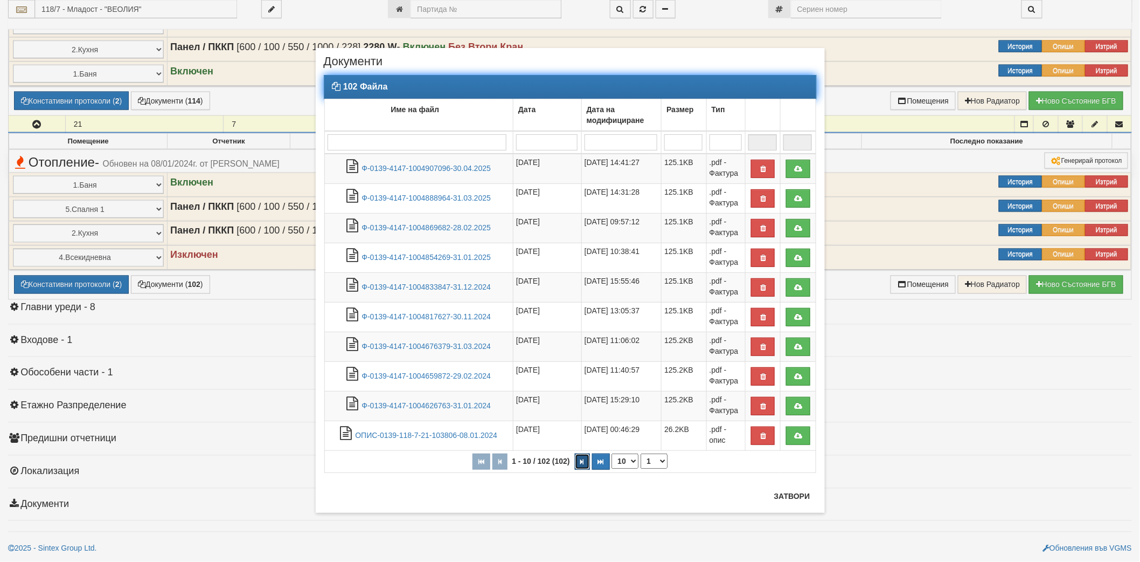
click at [589, 465] on button "button" at bounding box center [582, 461] width 15 height 16
click at [589, 465] on button "button" at bounding box center [584, 461] width 15 height 16
click at [589, 464] on button "button" at bounding box center [584, 461] width 15 height 16
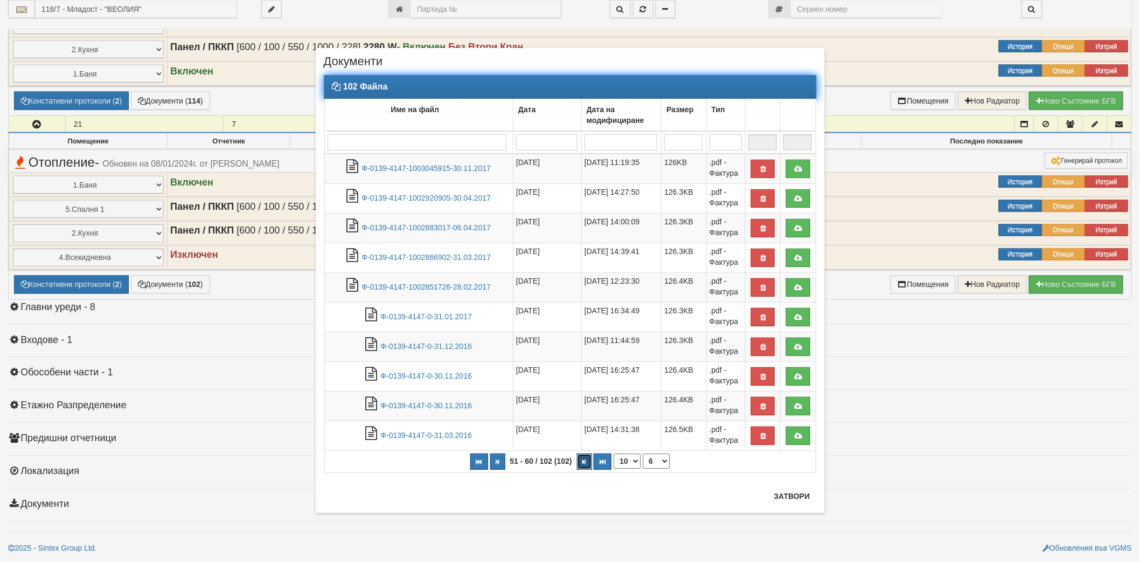
click at [589, 464] on button "button" at bounding box center [584, 461] width 15 height 16
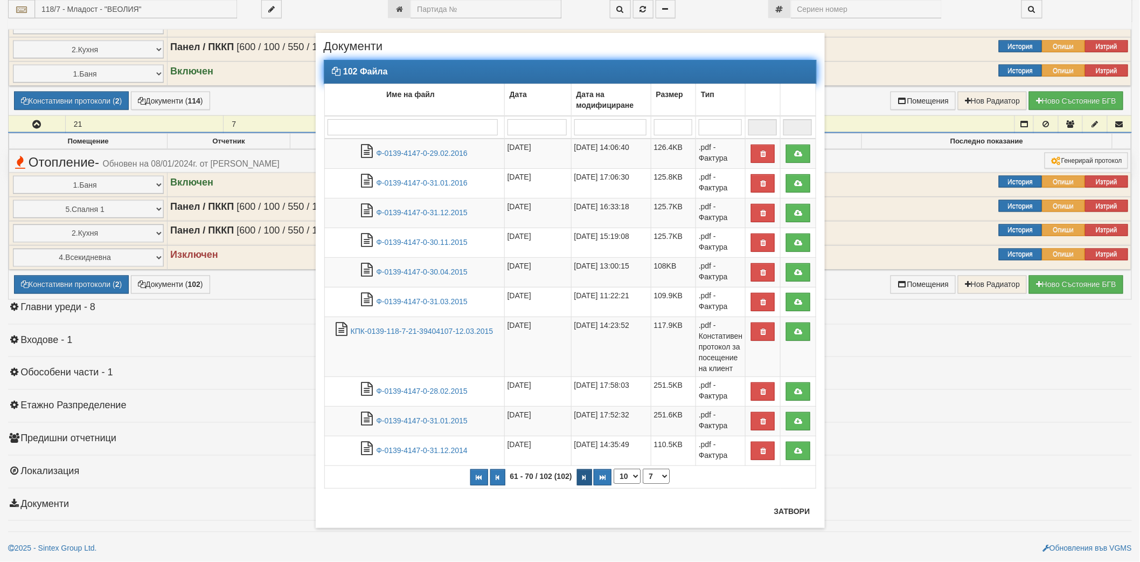
click at [589, 464] on td "[DATE] 14:35:49" at bounding box center [611, 451] width 80 height 30
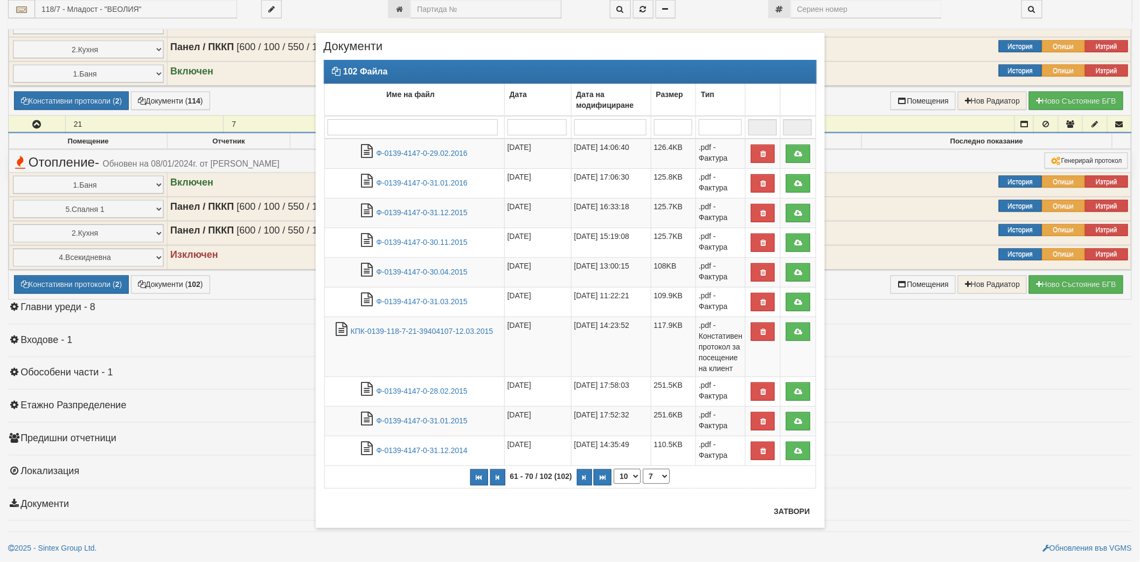
click at [508, 505] on div "× Документи 102 Файла Име на файл Дата Дата на модифициране Размер Тип 61 - 70 …" at bounding box center [570, 280] width 509 height 494
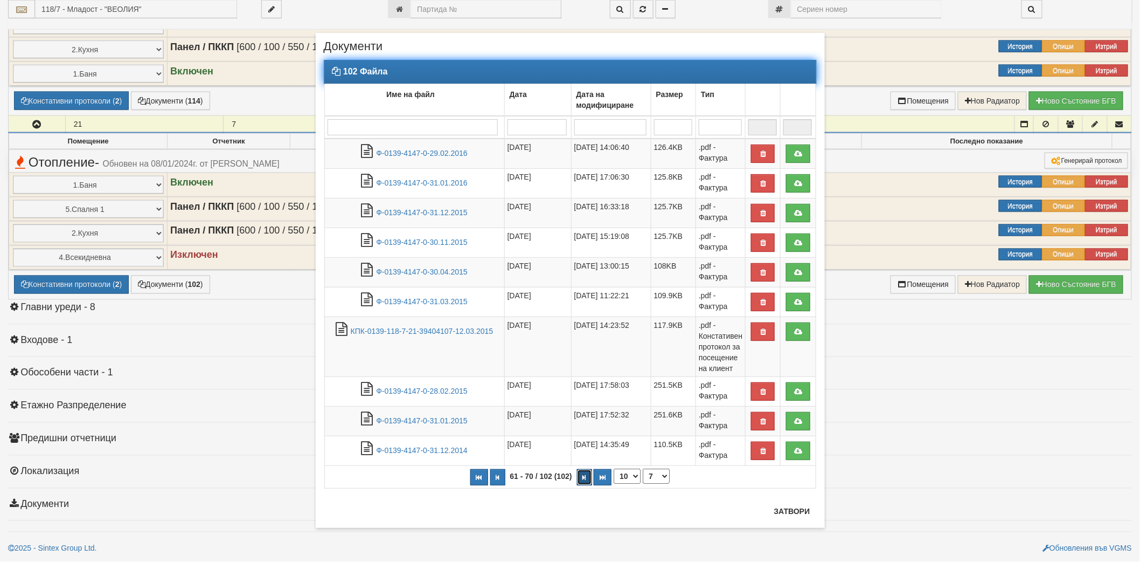
click at [580, 479] on button "button" at bounding box center [584, 477] width 15 height 16
select select "8"
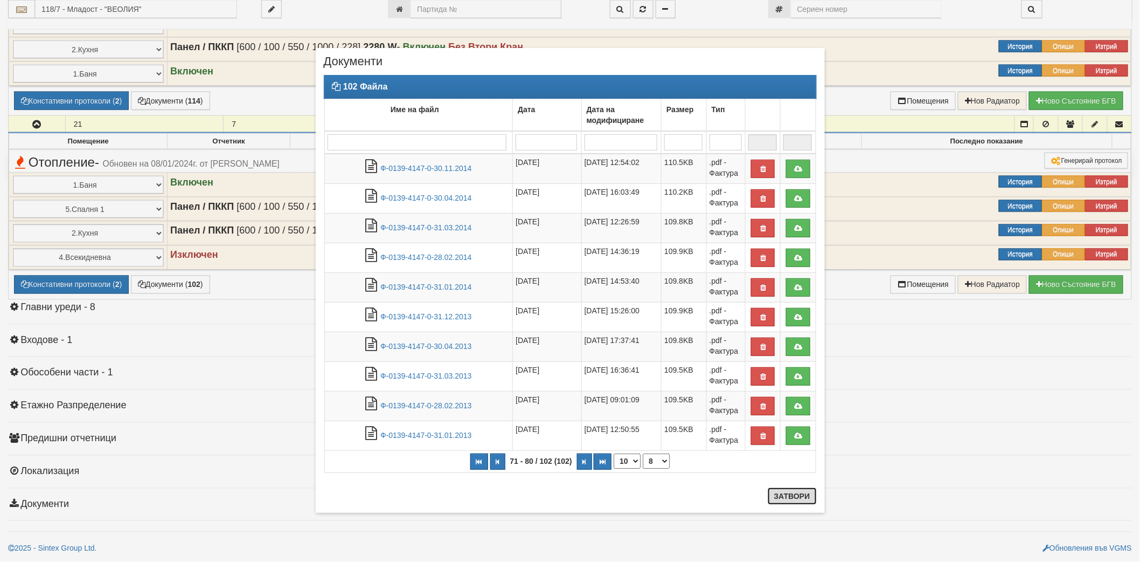
click at [786, 496] on button "Затвори" at bounding box center [792, 495] width 49 height 17
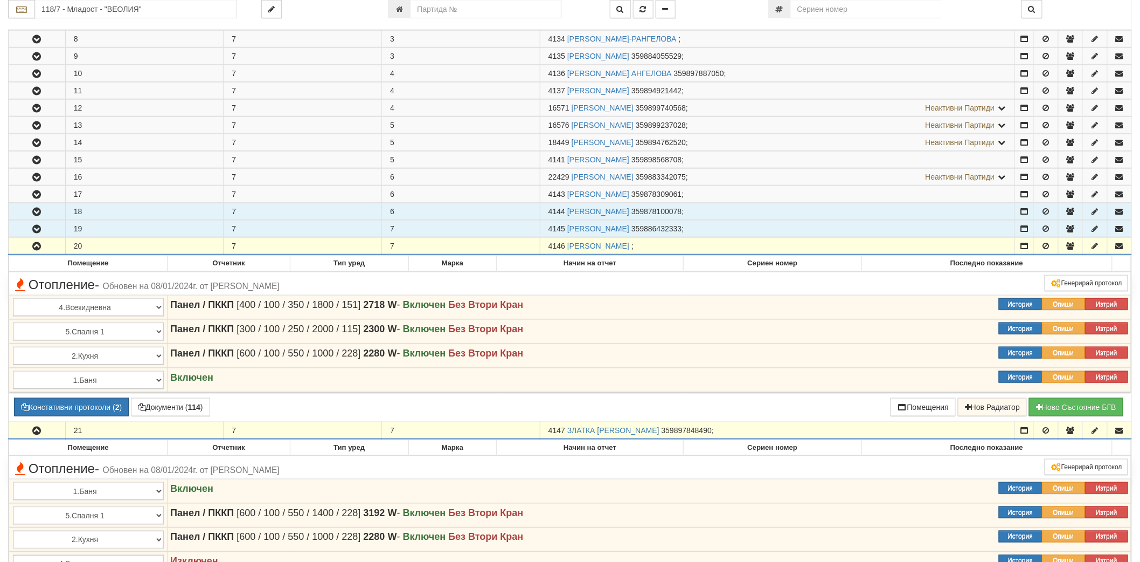
scroll to position [158, 0]
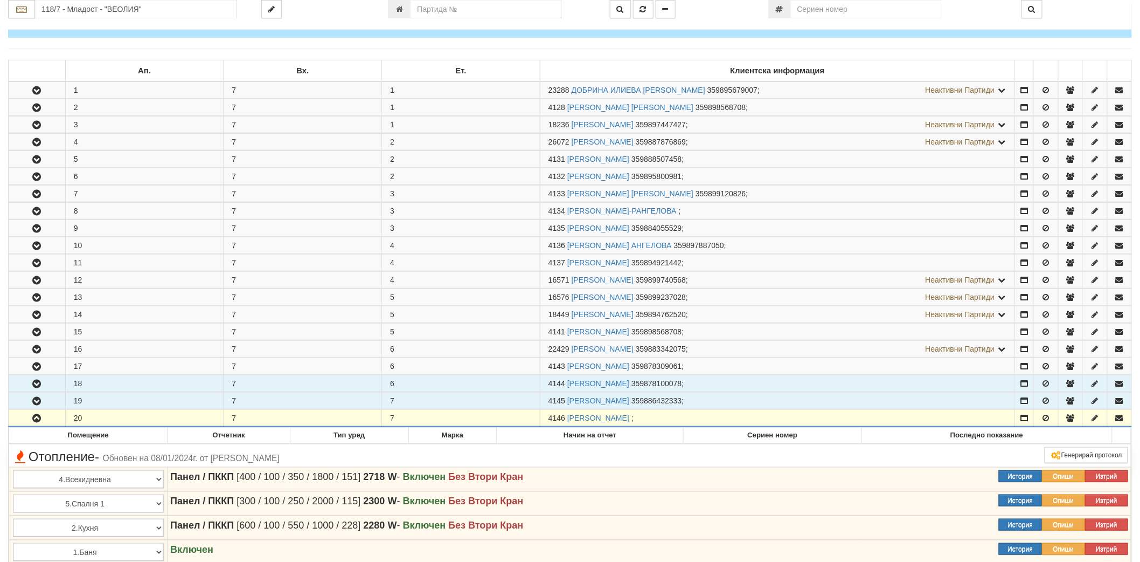
click at [47, 380] on button "button" at bounding box center [37, 383] width 57 height 16
